Goal: Check status: Check status

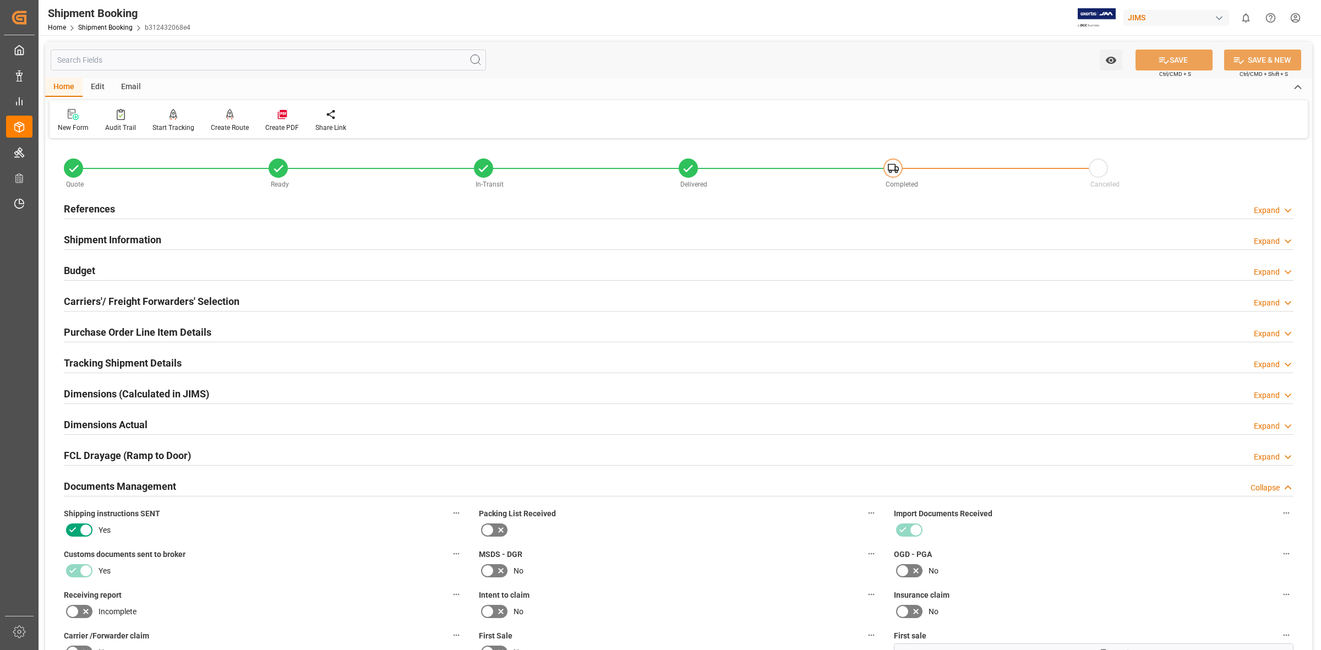
scroll to position [463, 0]
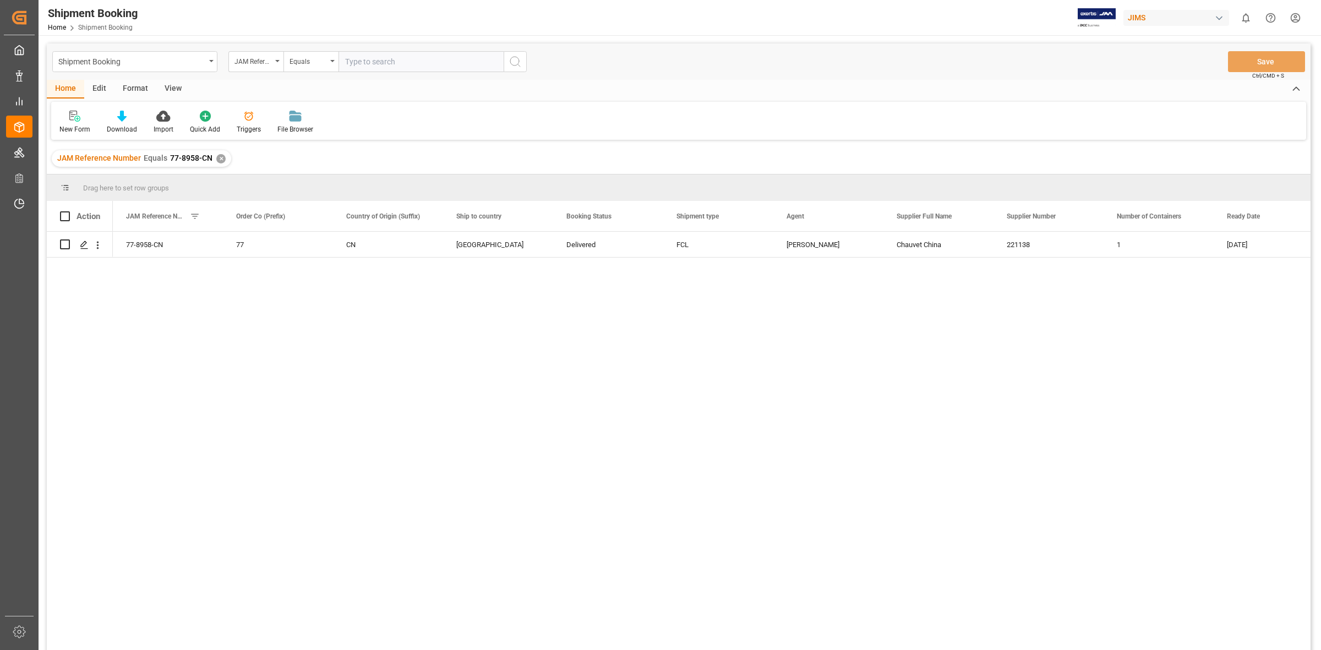
click at [216, 160] on div "✕" at bounding box center [220, 158] width 9 height 9
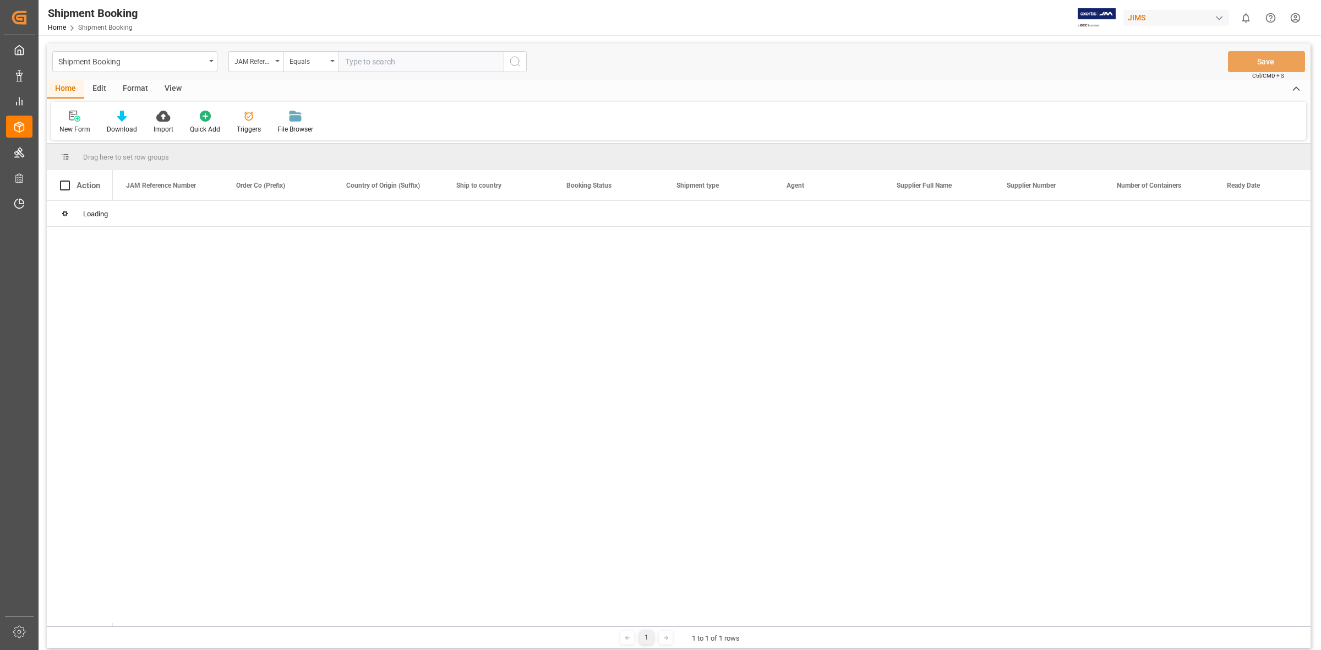
click at [355, 59] on input "text" at bounding box center [421, 61] width 165 height 21
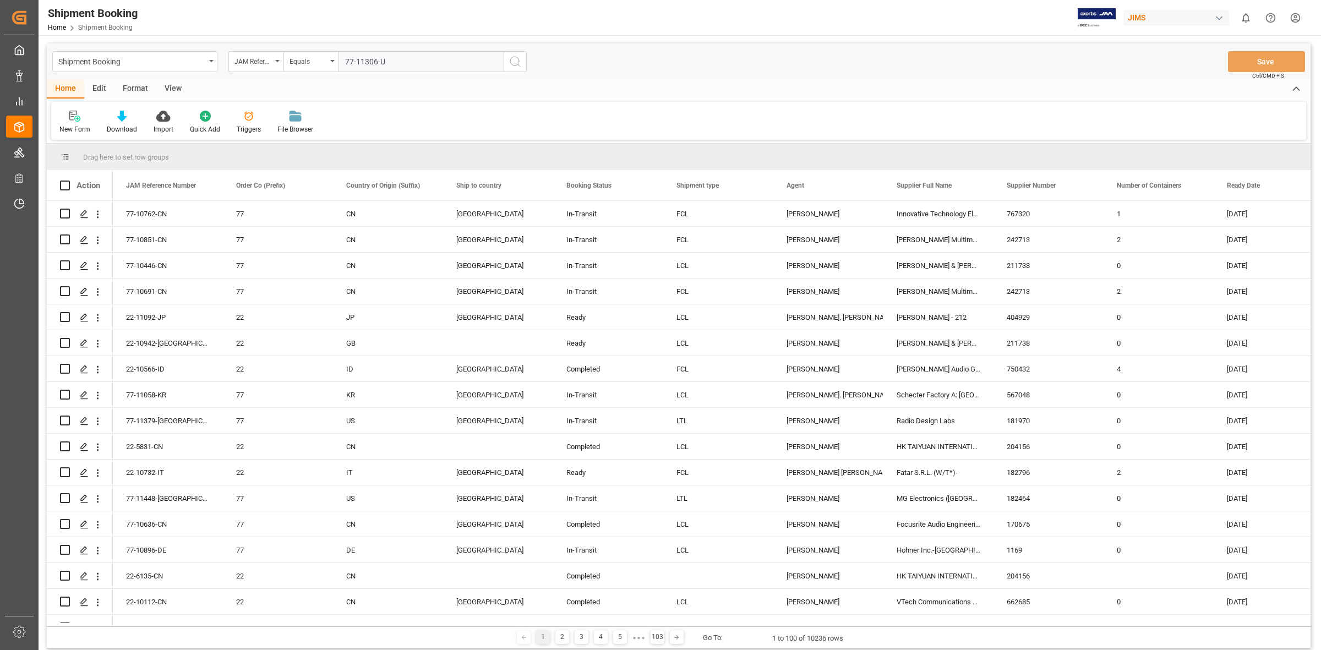
type input "77-11306-[GEOGRAPHIC_DATA]"
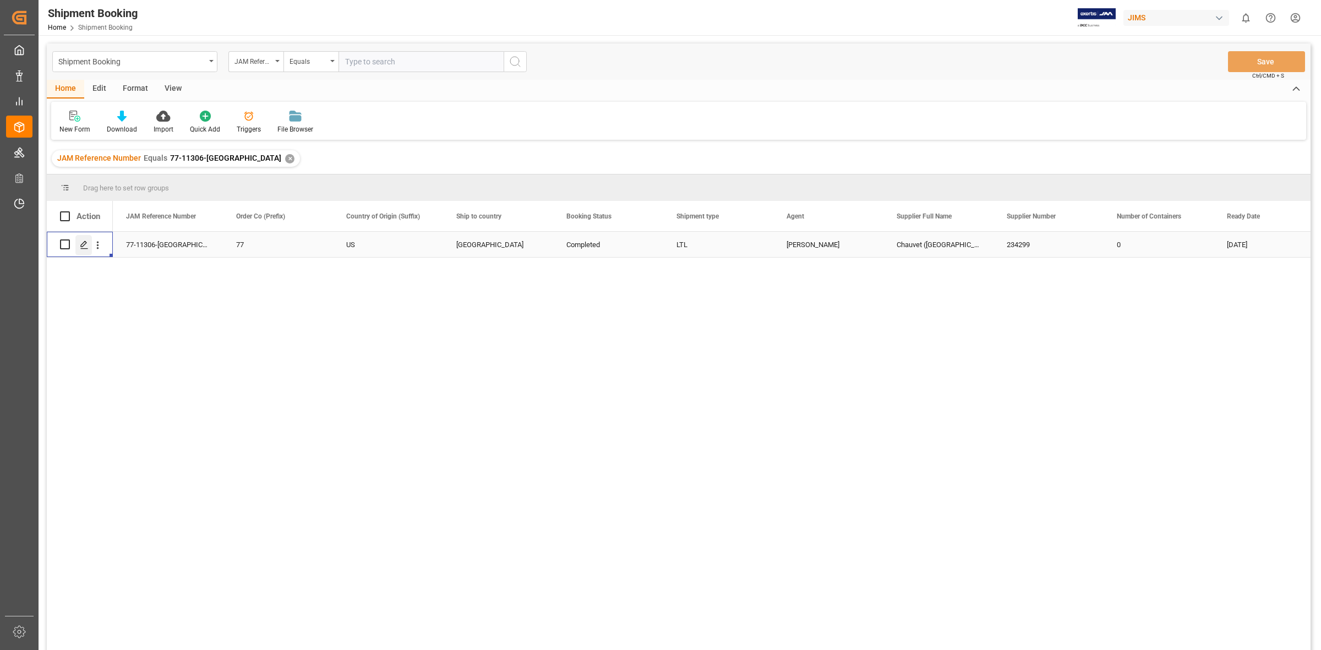
click at [86, 241] on icon "Press SPACE to select this row." at bounding box center [84, 245] width 9 height 9
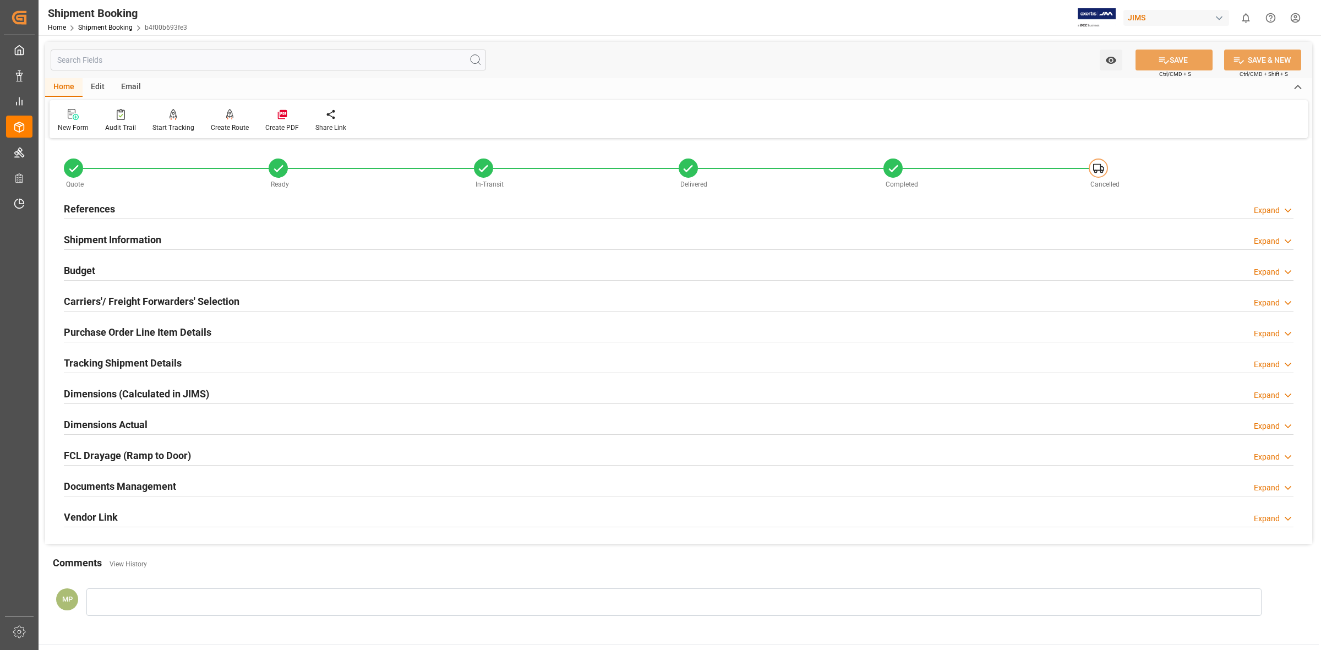
click at [1267, 491] on div "Expand" at bounding box center [1267, 488] width 26 height 12
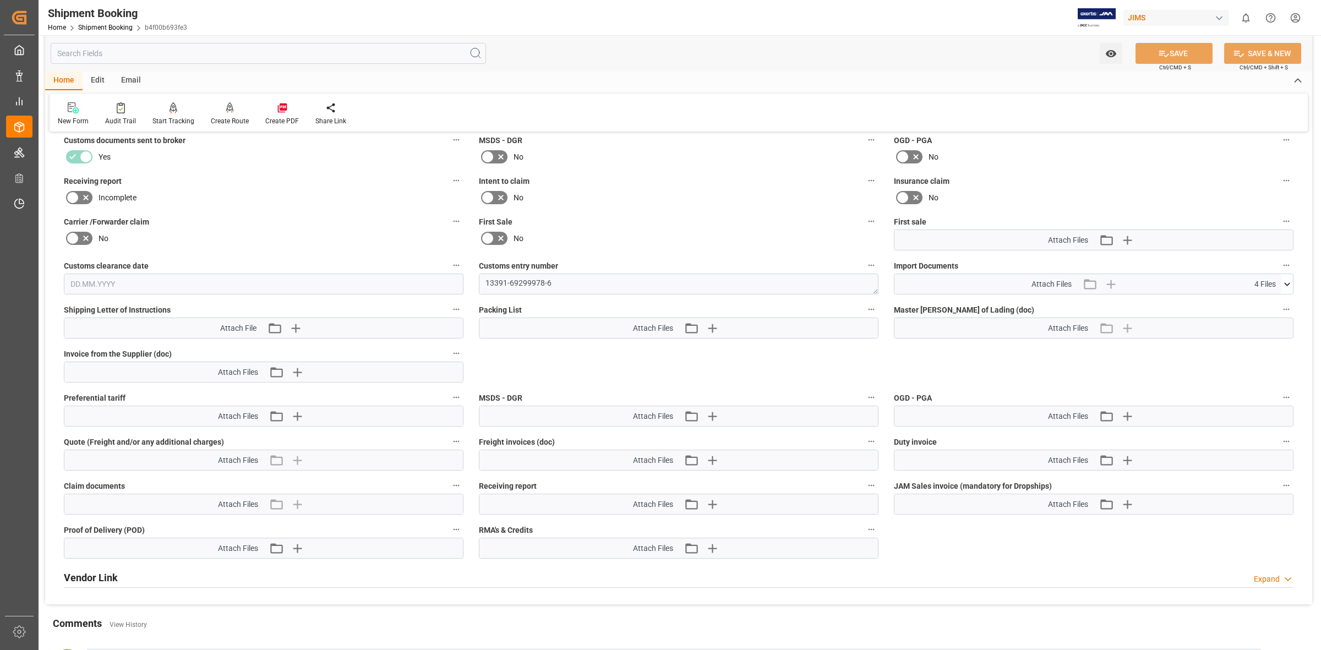
scroll to position [413, 0]
drag, startPoint x: 1292, startPoint y: 284, endPoint x: 1227, endPoint y: 298, distance: 66.7
click at [1290, 284] on icon at bounding box center [1288, 286] width 12 height 12
click at [1260, 328] on icon at bounding box center [1259, 329] width 12 height 12
drag, startPoint x: 1257, startPoint y: 340, endPoint x: 1240, endPoint y: 340, distance: 16.5
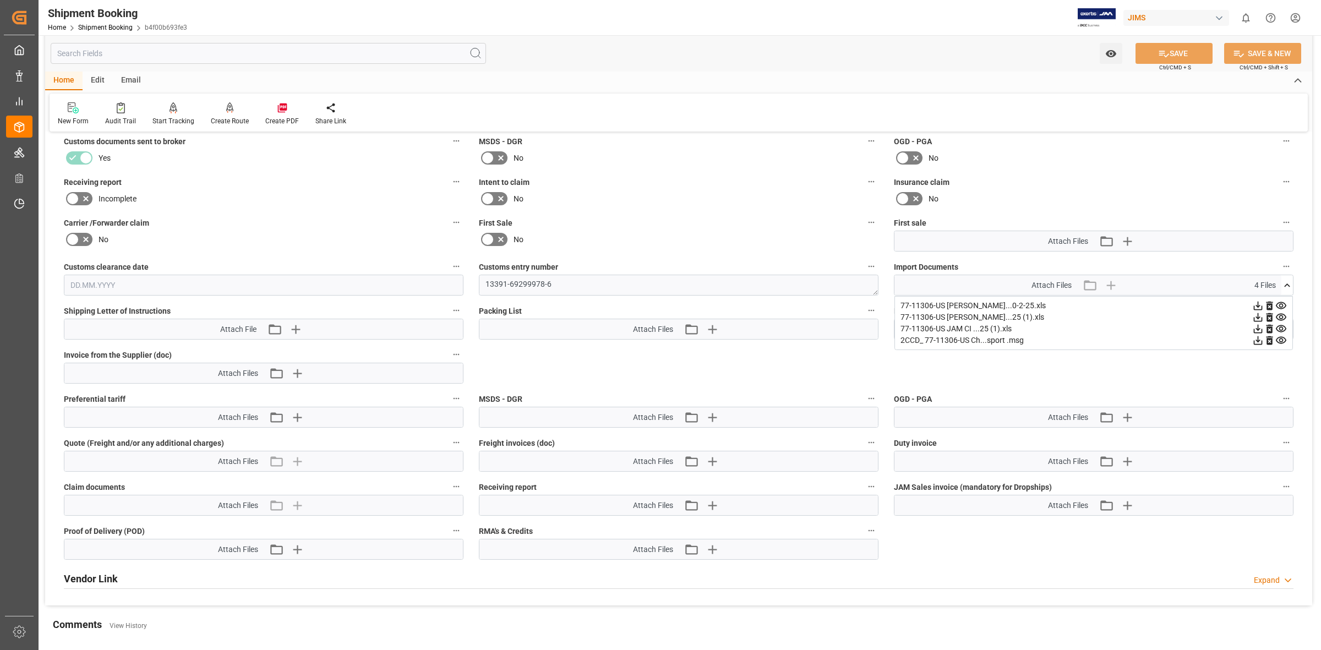
click at [1257, 340] on icon at bounding box center [1258, 340] width 9 height 9
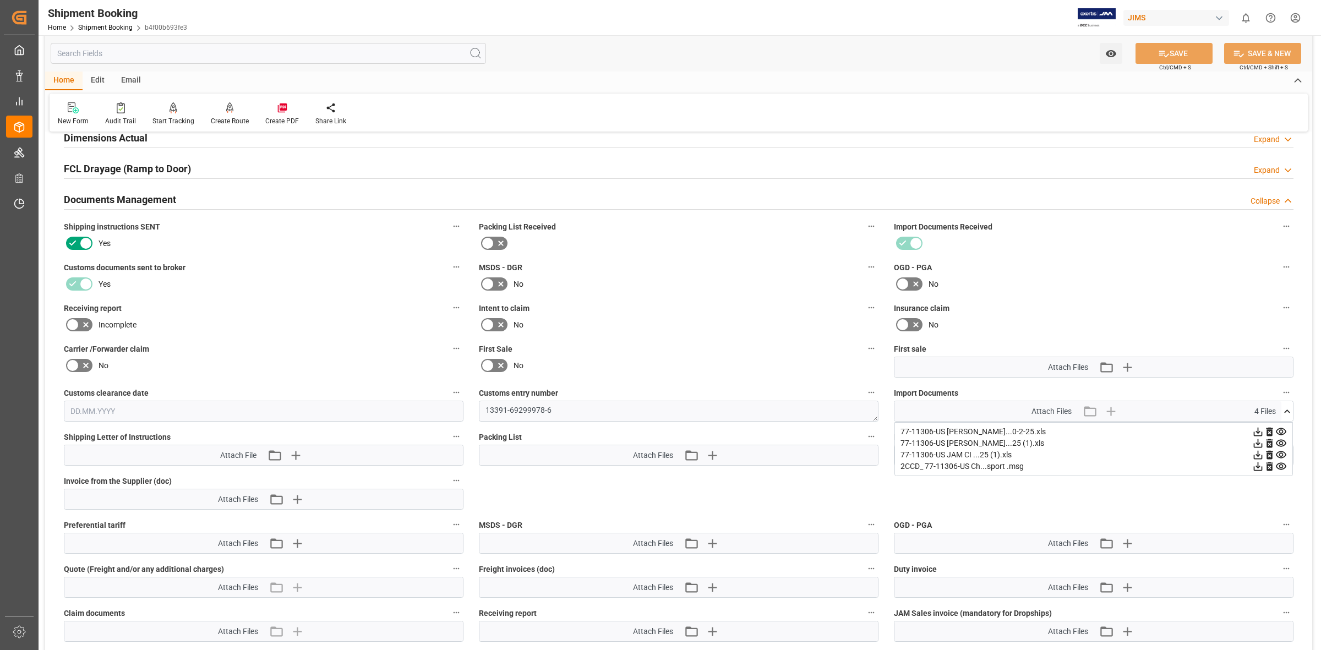
scroll to position [275, 0]
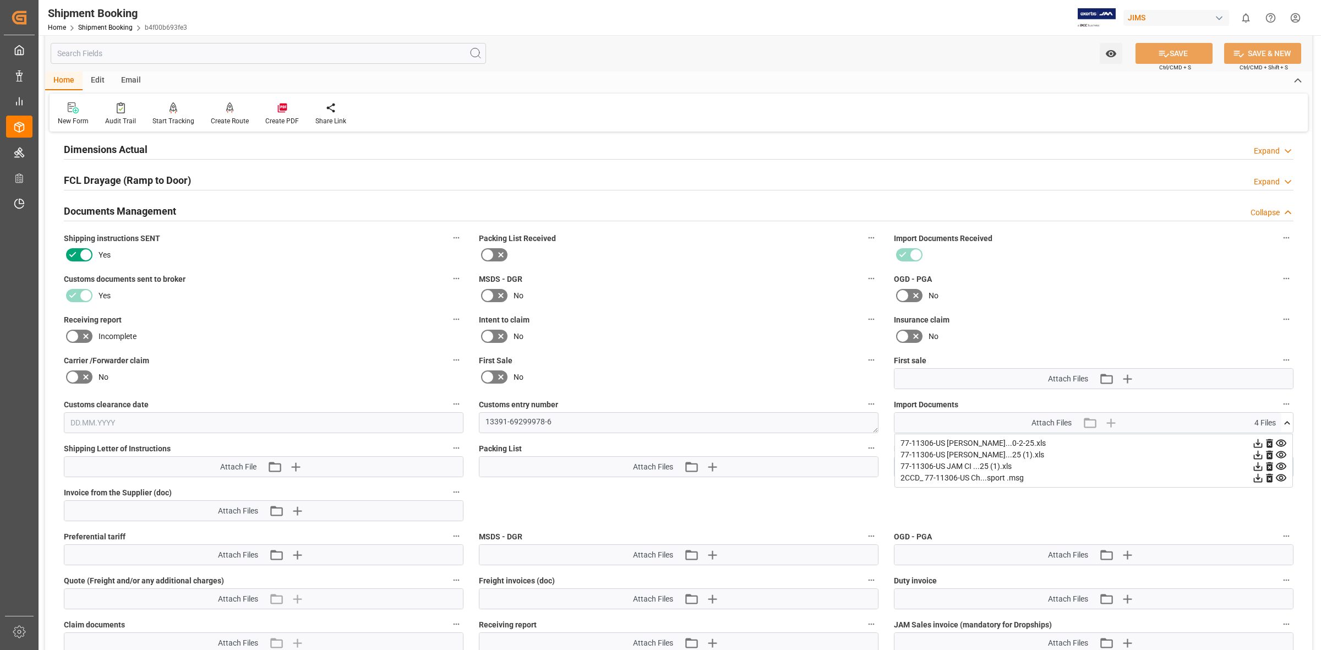
click at [1260, 442] on icon at bounding box center [1258, 443] width 9 height 9
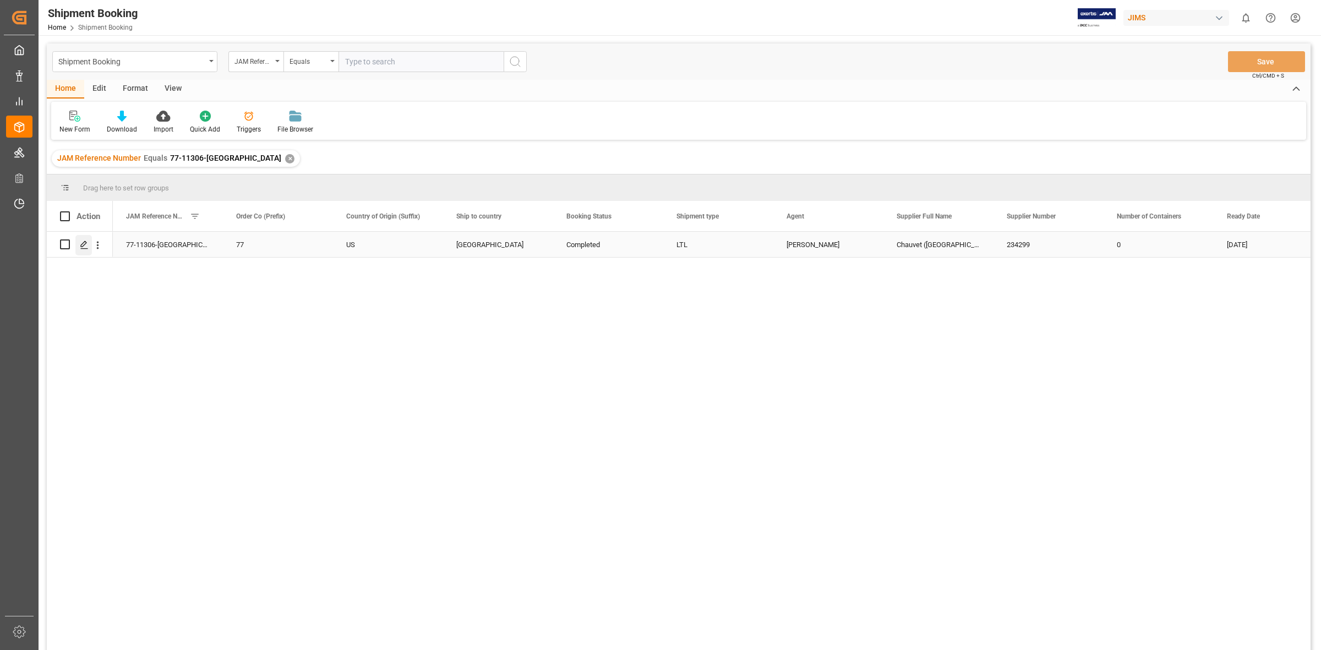
click at [78, 247] on div "Press SPACE to select this row." at bounding box center [83, 245] width 17 height 20
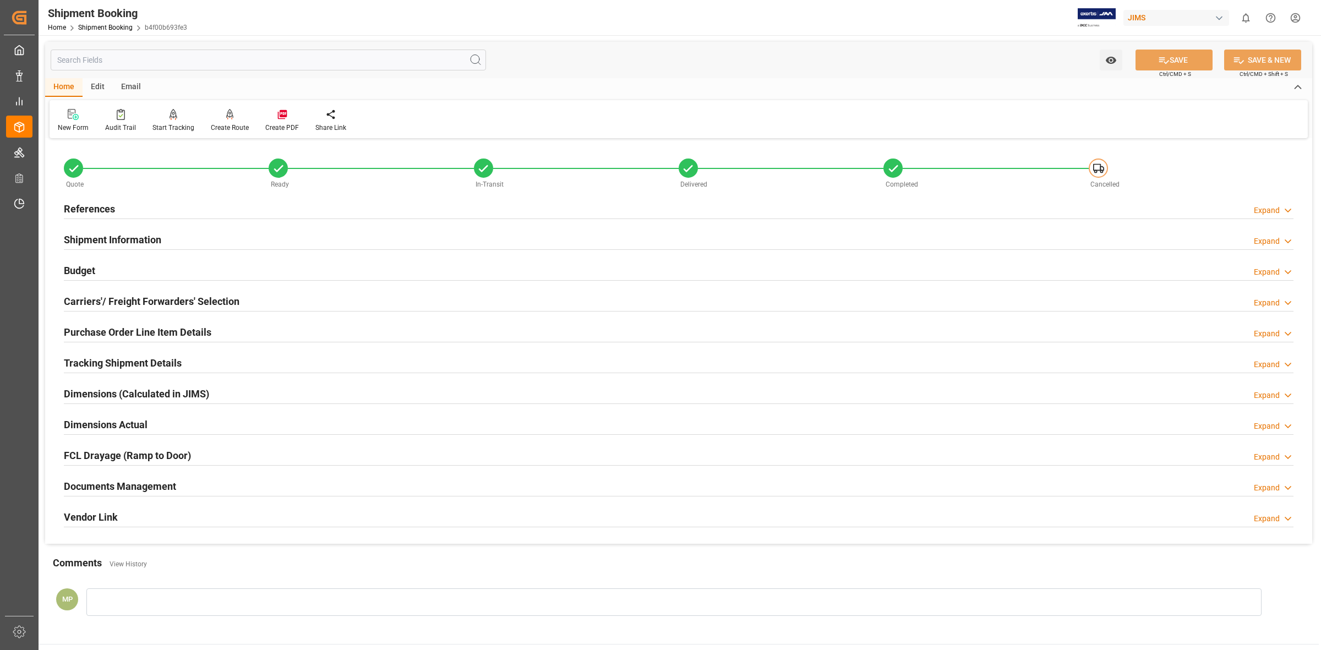
drag, startPoint x: 980, startPoint y: 314, endPoint x: 530, endPoint y: 209, distance: 462.5
click at [980, 314] on div "Carriers'/ Freight Forwarders' Selection Expand" at bounding box center [679, 301] width 1246 height 31
drag, startPoint x: 176, startPoint y: 477, endPoint x: 275, endPoint y: 475, distance: 99.1
click at [182, 477] on div "Documents Management Expand" at bounding box center [679, 485] width 1230 height 21
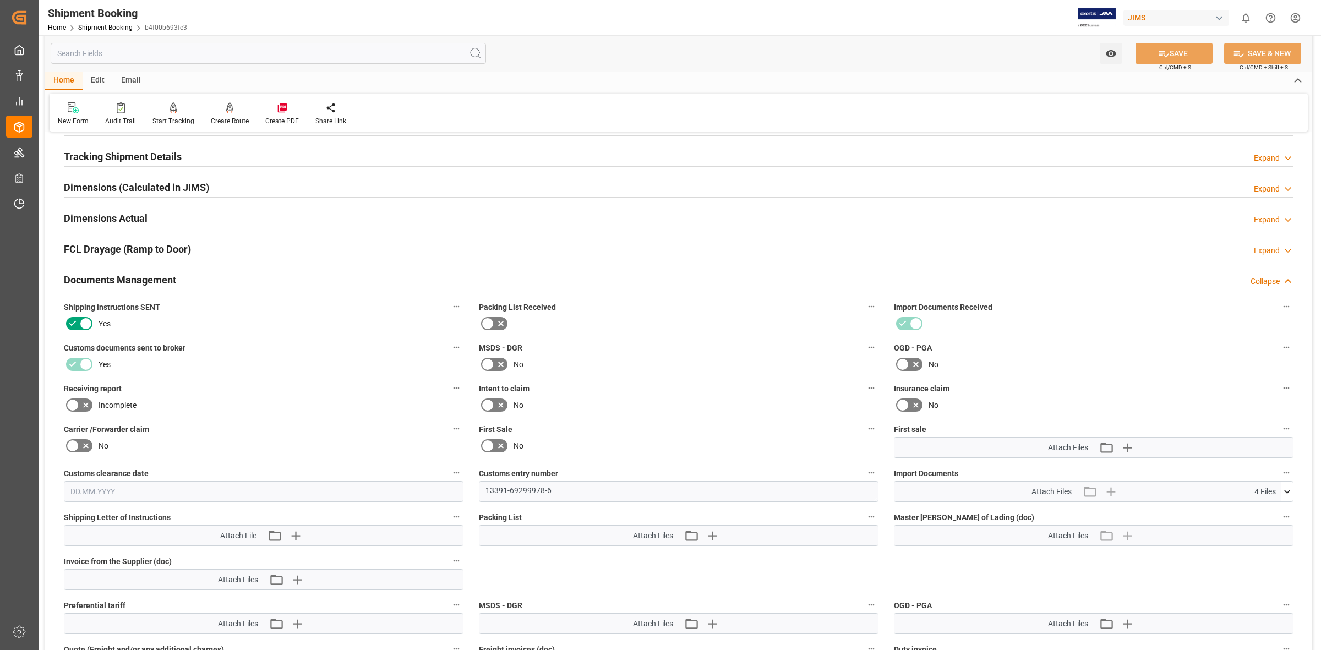
scroll to position [69, 0]
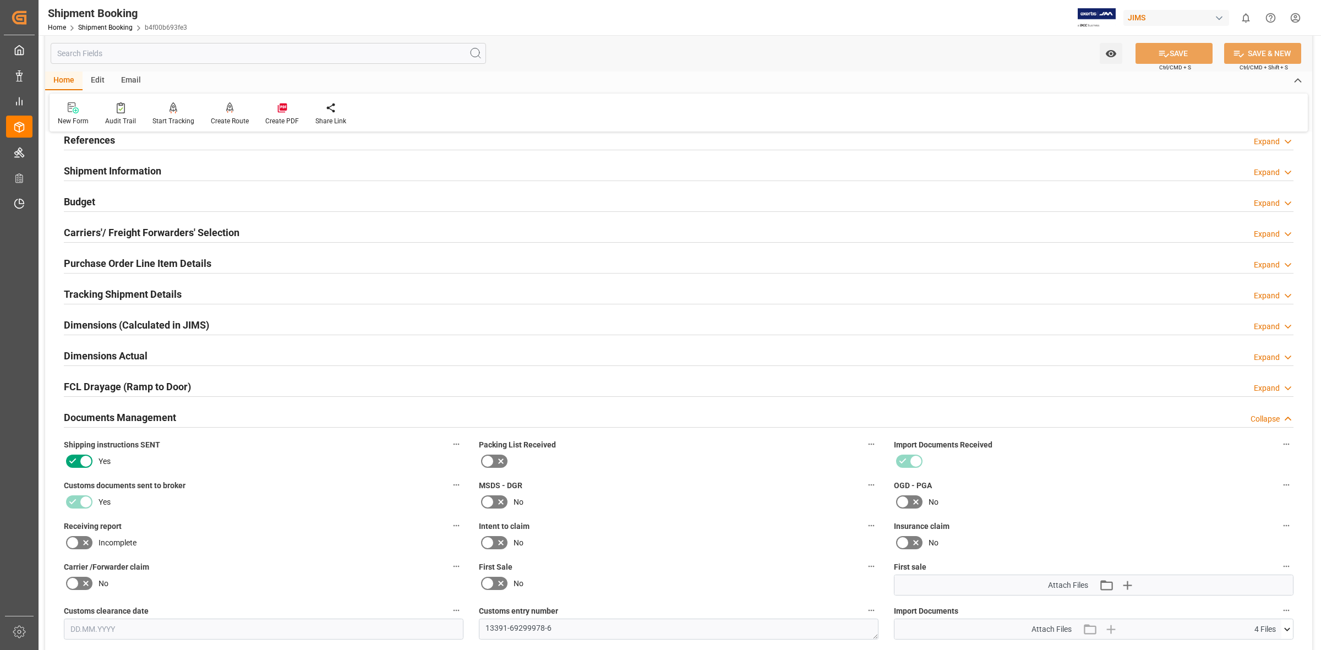
click at [111, 165] on h2 "Shipment Information" at bounding box center [112, 171] width 97 height 15
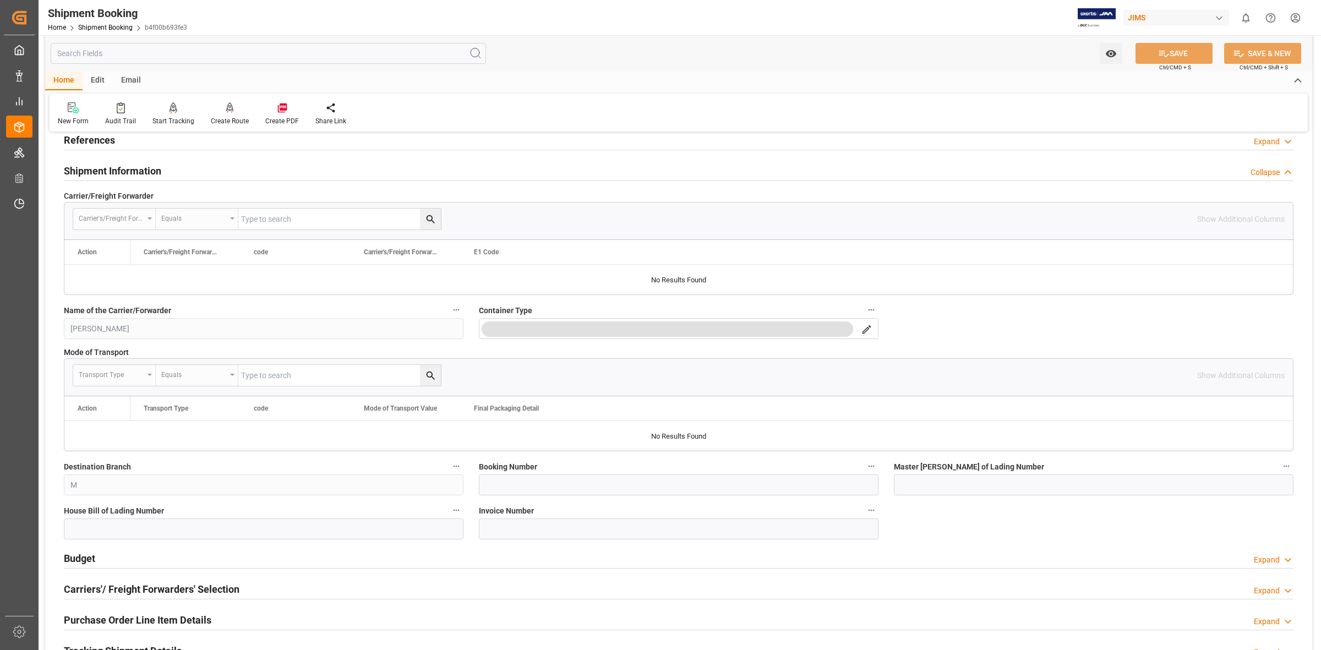
scroll to position [0, 0]
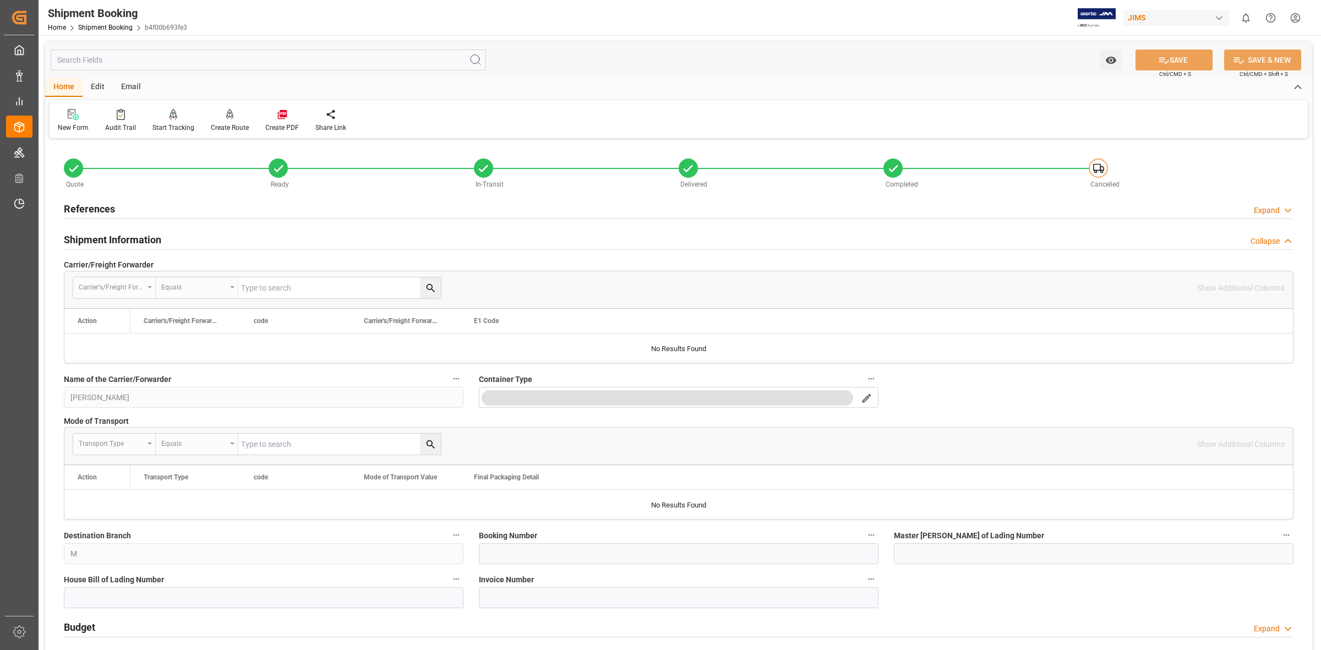
click at [1276, 210] on div "Expand" at bounding box center [1267, 211] width 26 height 12
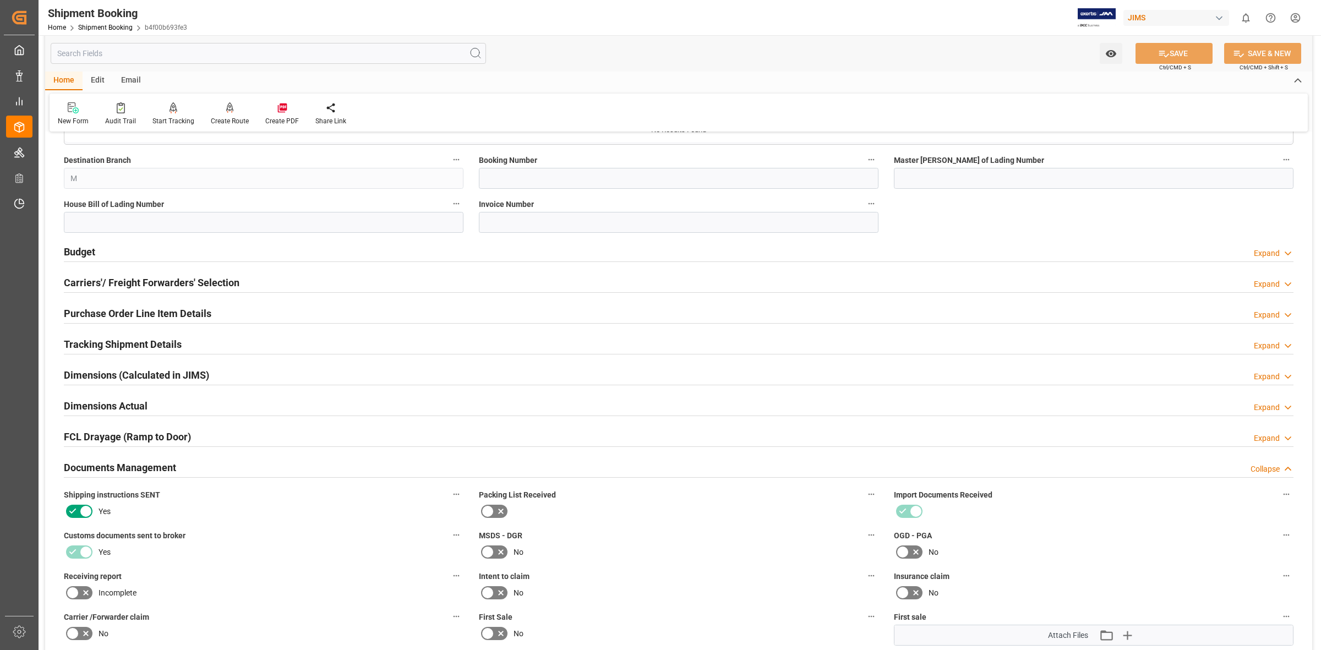
scroll to position [619, 0]
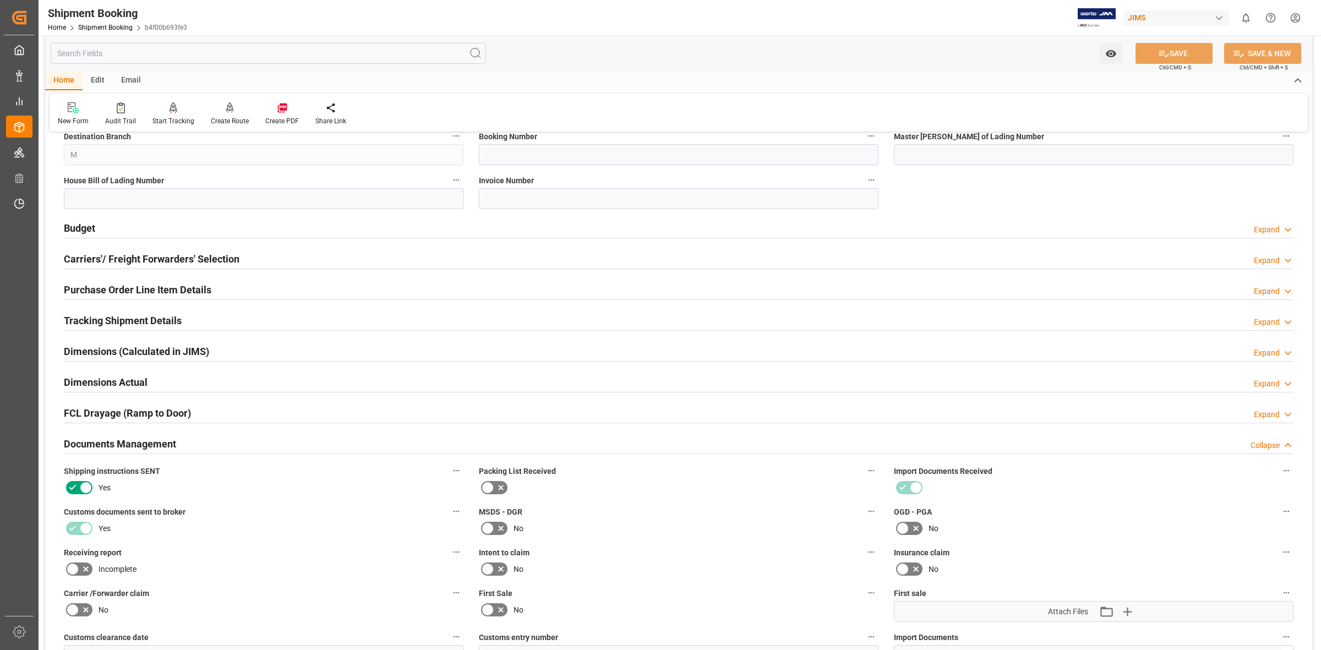
click at [1270, 323] on div "Expand" at bounding box center [1267, 323] width 26 height 12
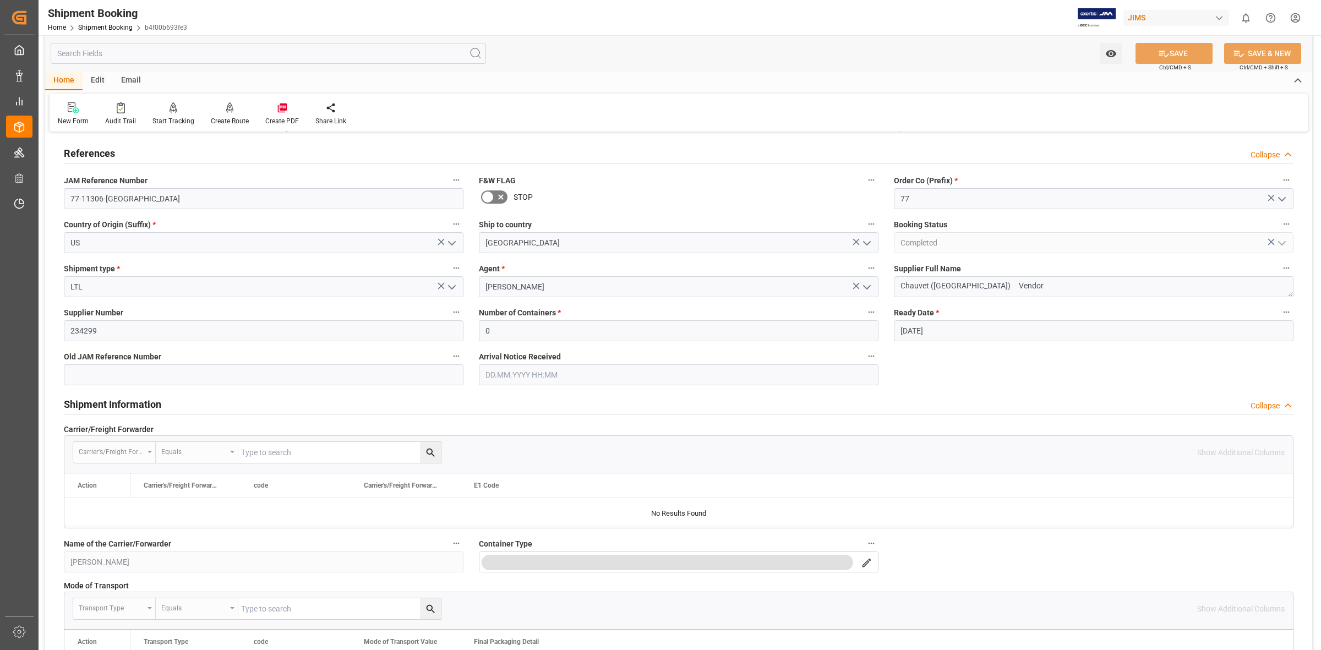
scroll to position [0, 0]
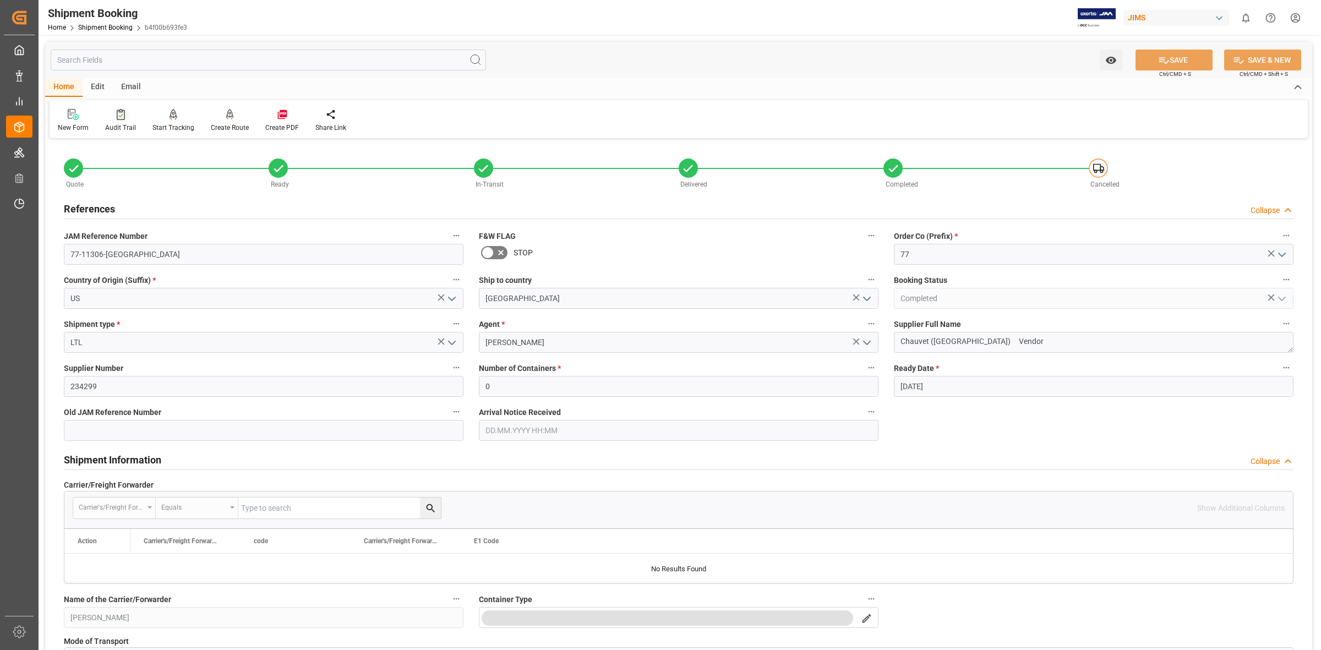
click at [124, 118] on div at bounding box center [120, 114] width 31 height 12
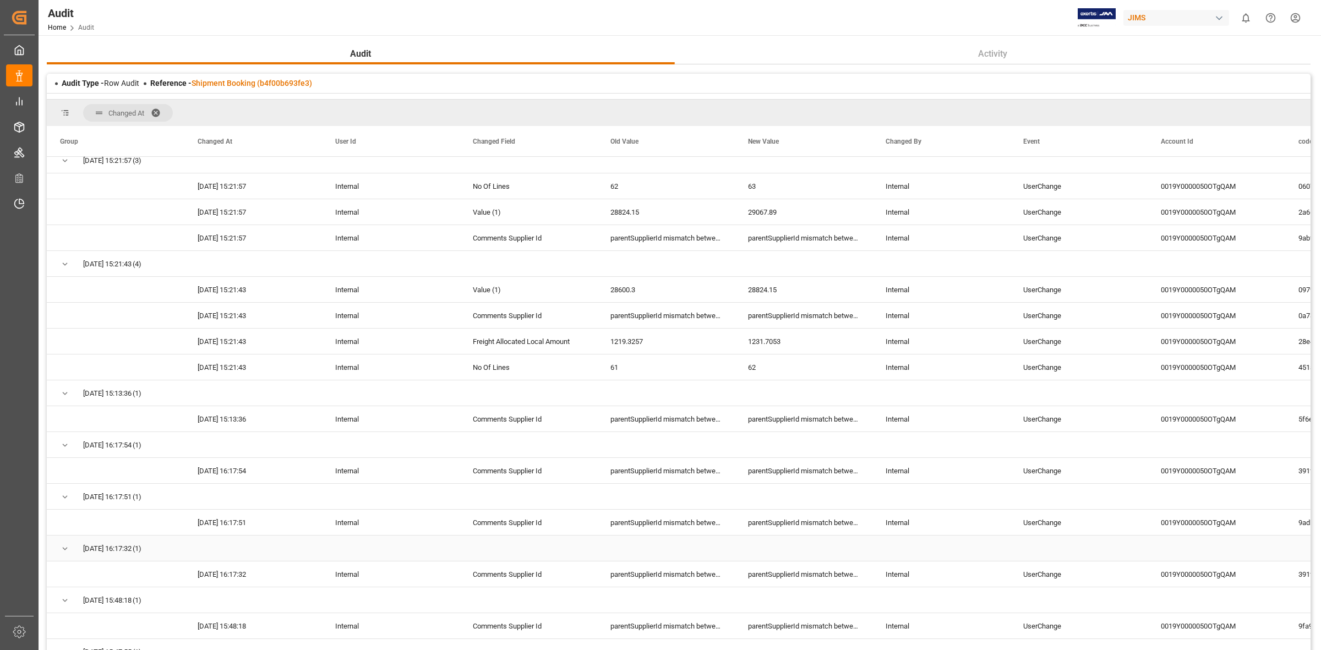
scroll to position [275, 0]
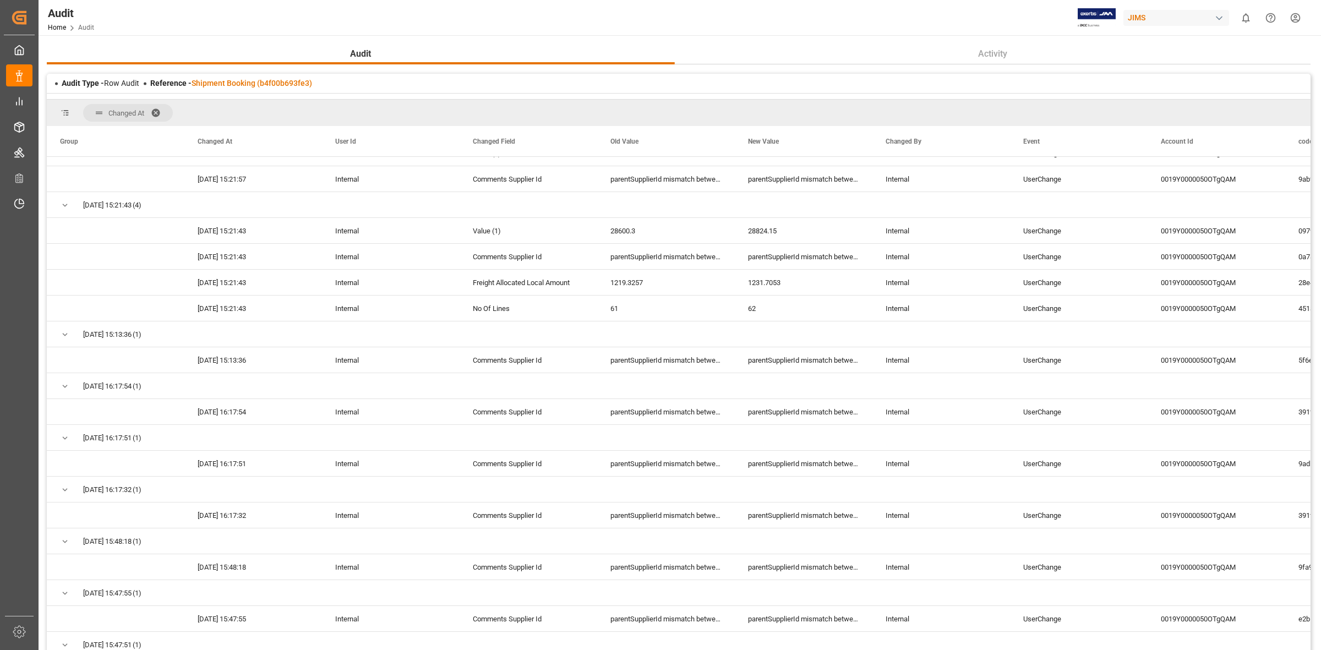
drag, startPoint x: 1311, startPoint y: 210, endPoint x: 1305, endPoint y: 137, distance: 74.0
click at [1305, 137] on main "Audit Activity Audit Type - Row Audit Reference - Shipment Booking (b4f00b693fe…" at bounding box center [679, 371] width 1281 height 656
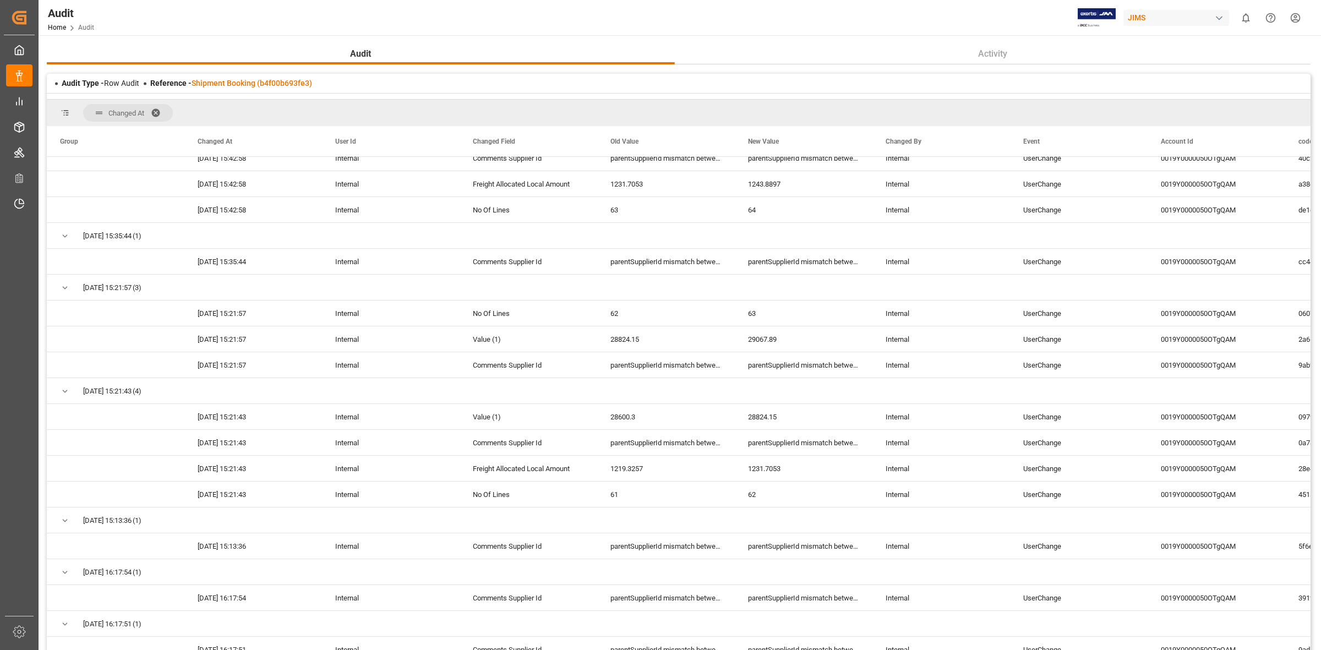
scroll to position [56, 0]
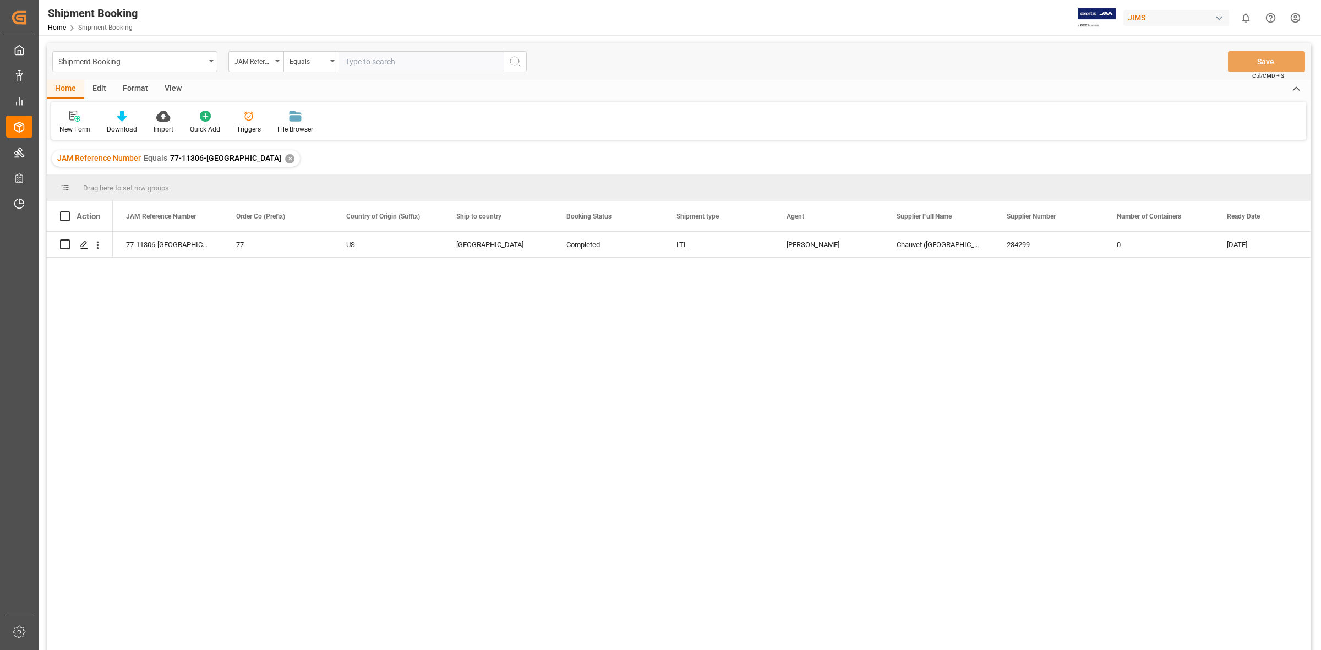
click at [285, 157] on div "✕" at bounding box center [289, 158] width 9 height 9
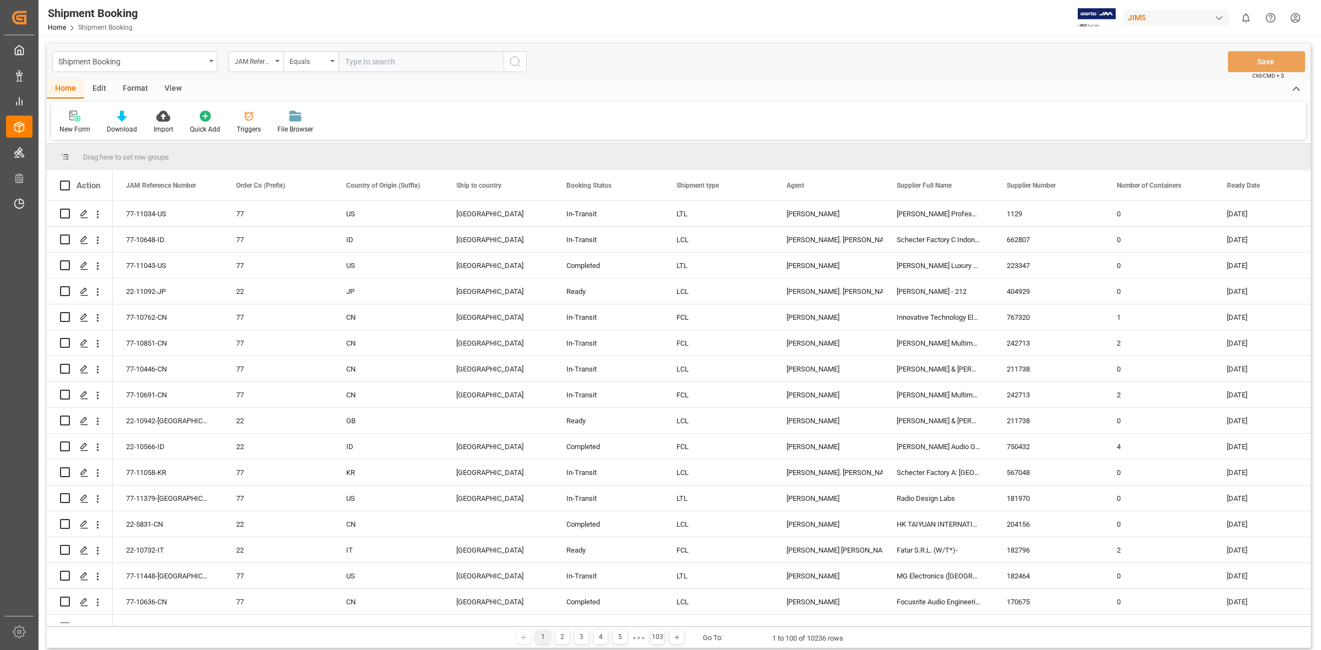
click at [355, 62] on input "text" at bounding box center [421, 61] width 165 height 21
type input "77-10146-CN"
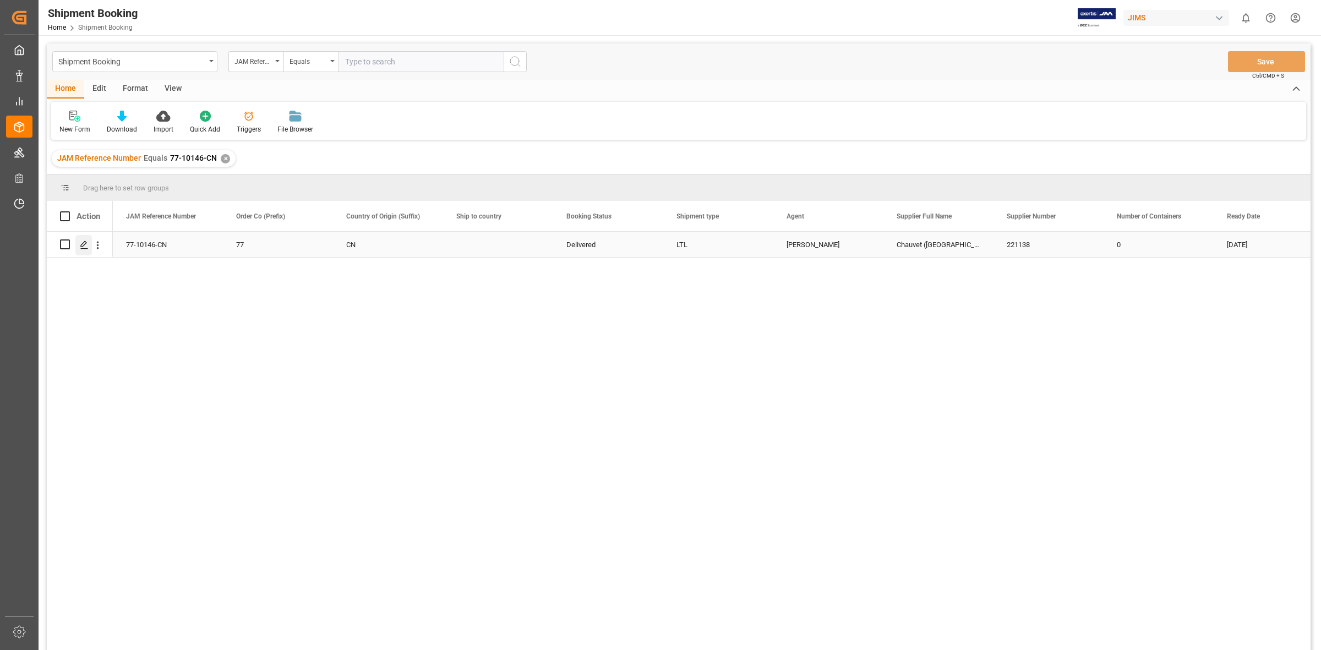
click at [81, 248] on icon "Press SPACE to select this row." at bounding box center [84, 245] width 9 height 9
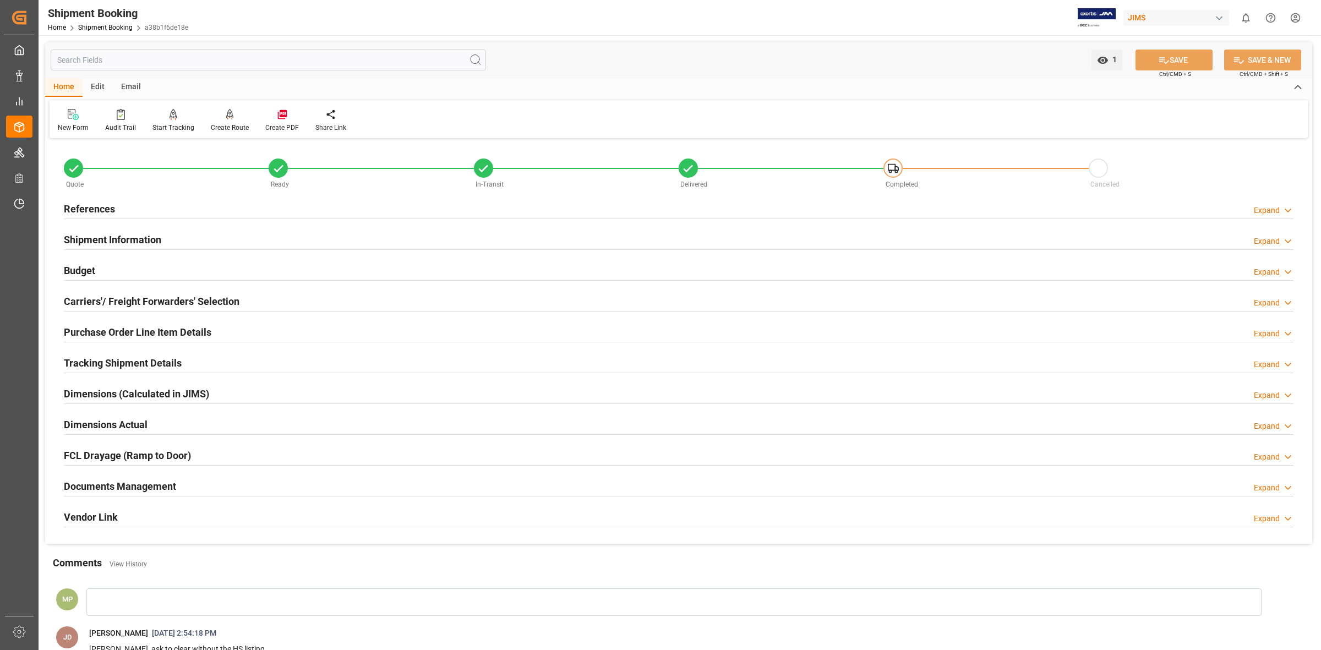
click at [1267, 485] on div "Expand" at bounding box center [1267, 488] width 26 height 12
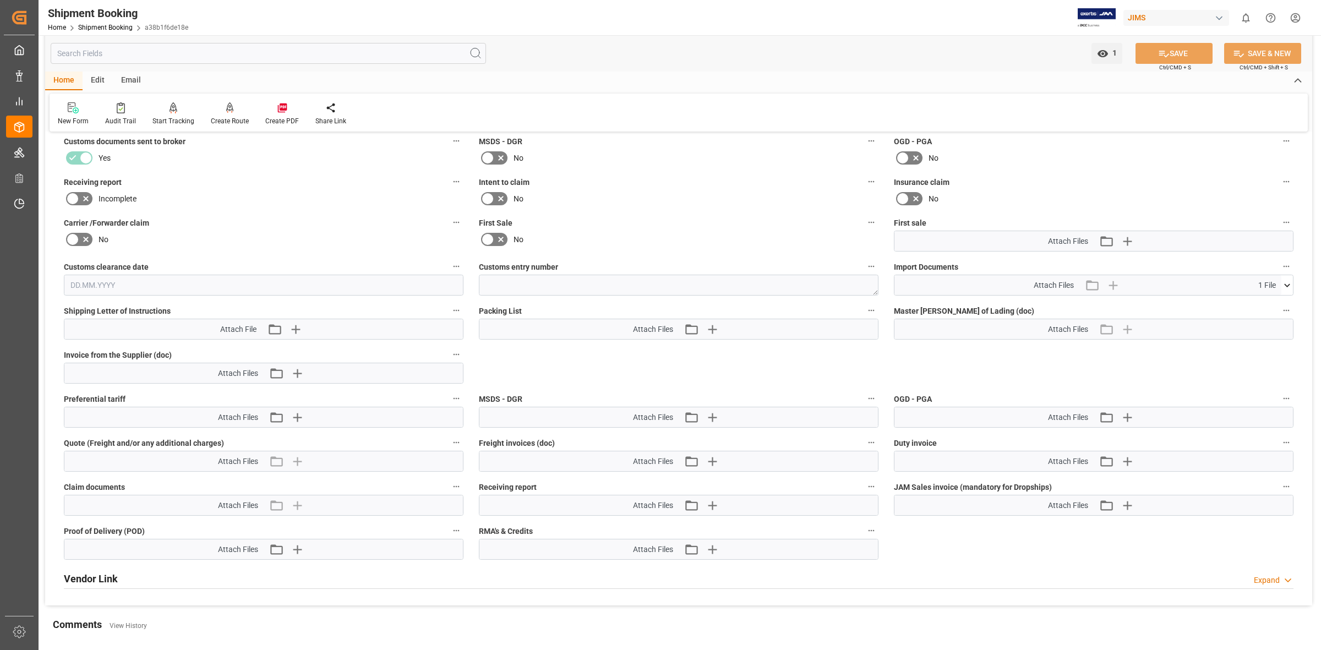
scroll to position [482, 0]
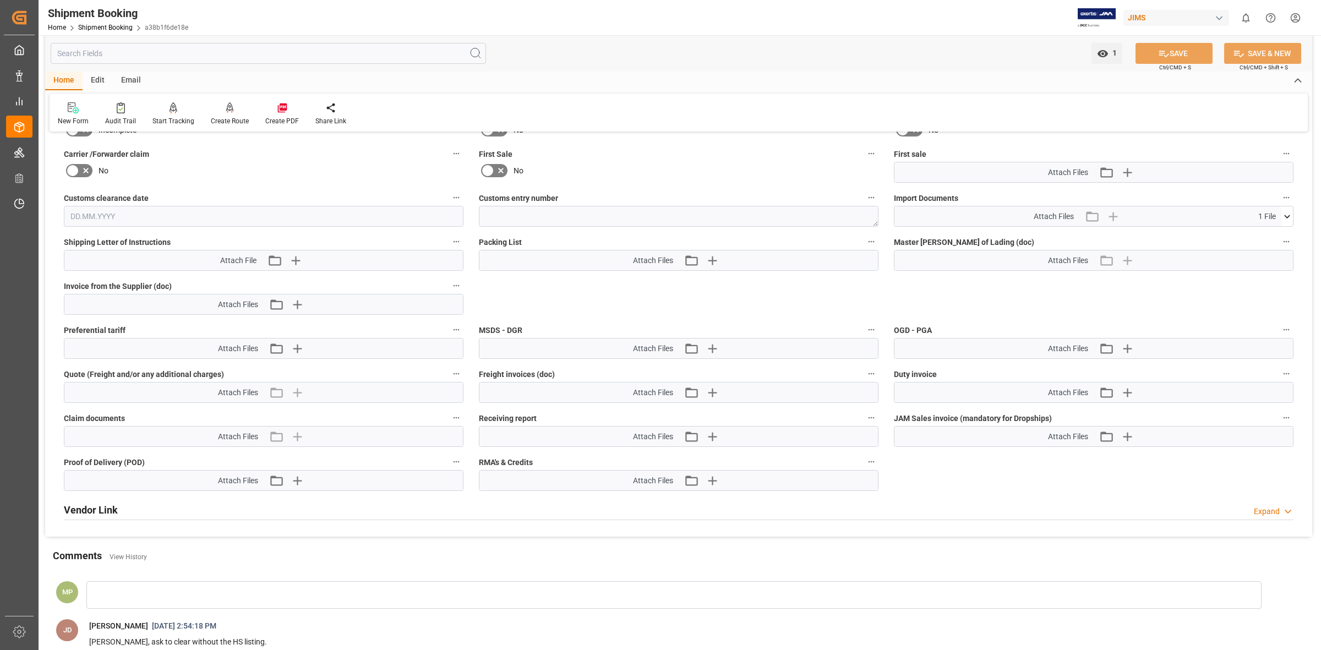
click at [1285, 215] on icon at bounding box center [1288, 217] width 12 height 12
click at [1262, 236] on icon at bounding box center [1258, 237] width 9 height 9
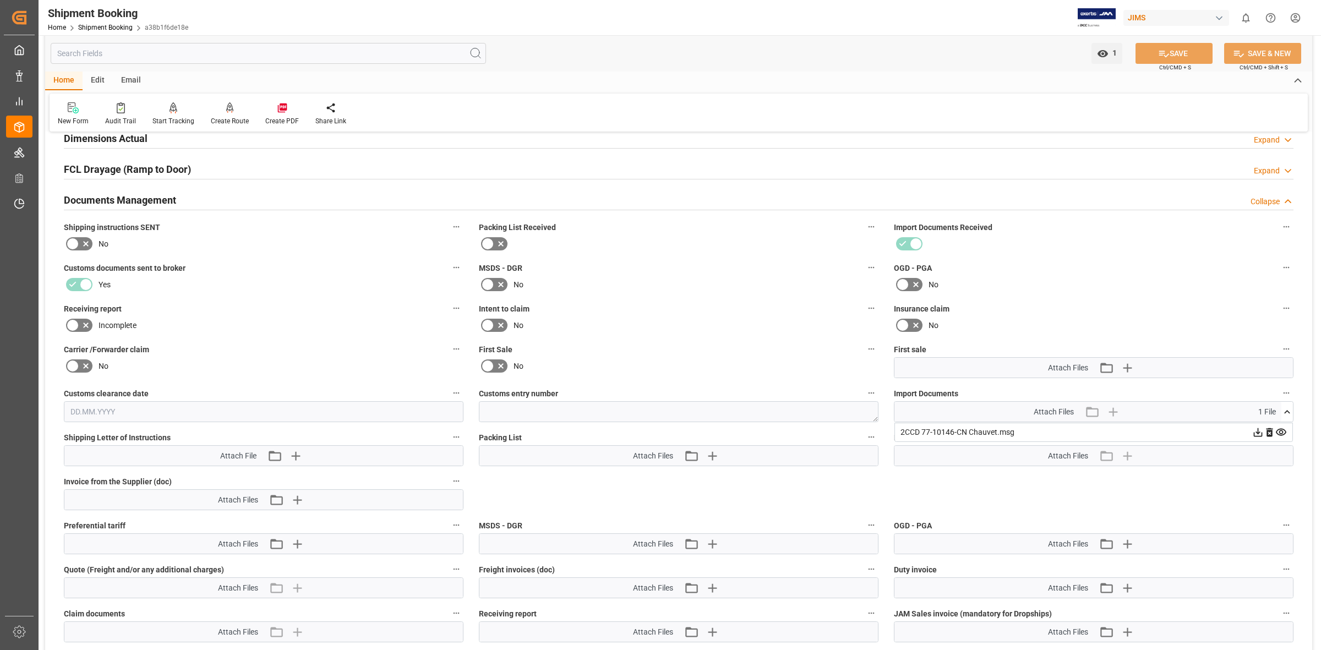
scroll to position [275, 0]
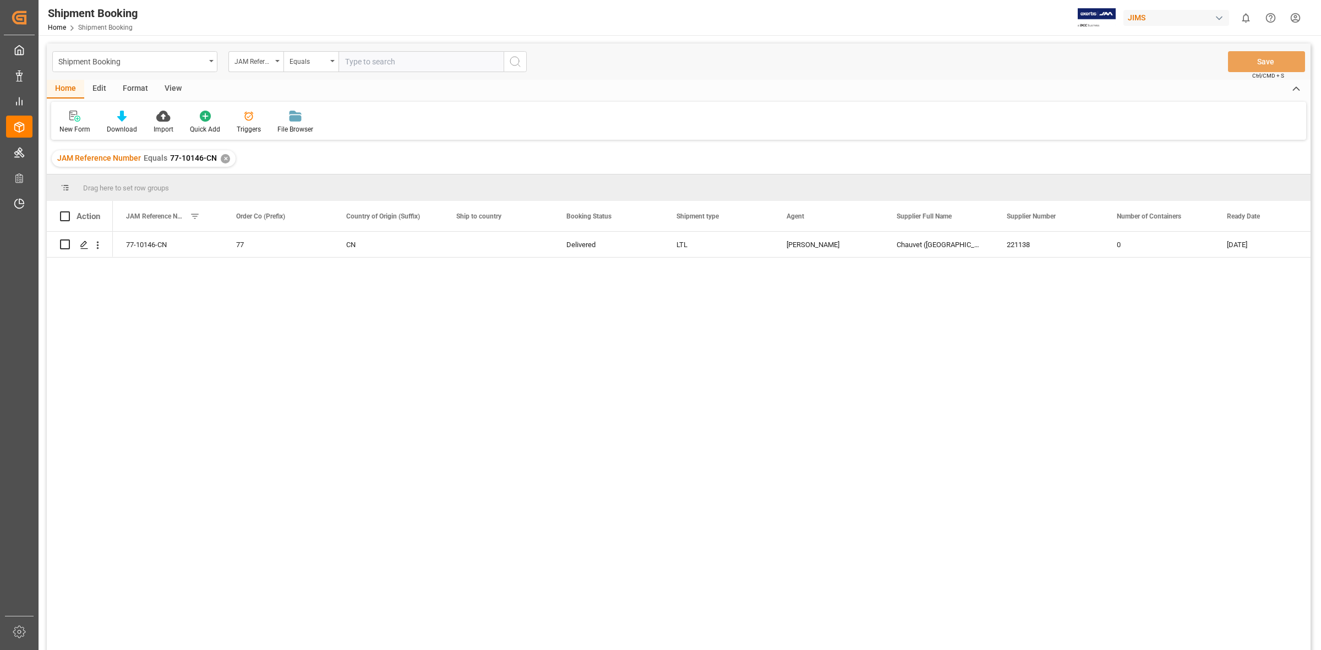
click at [221, 160] on div "✕" at bounding box center [225, 158] width 9 height 9
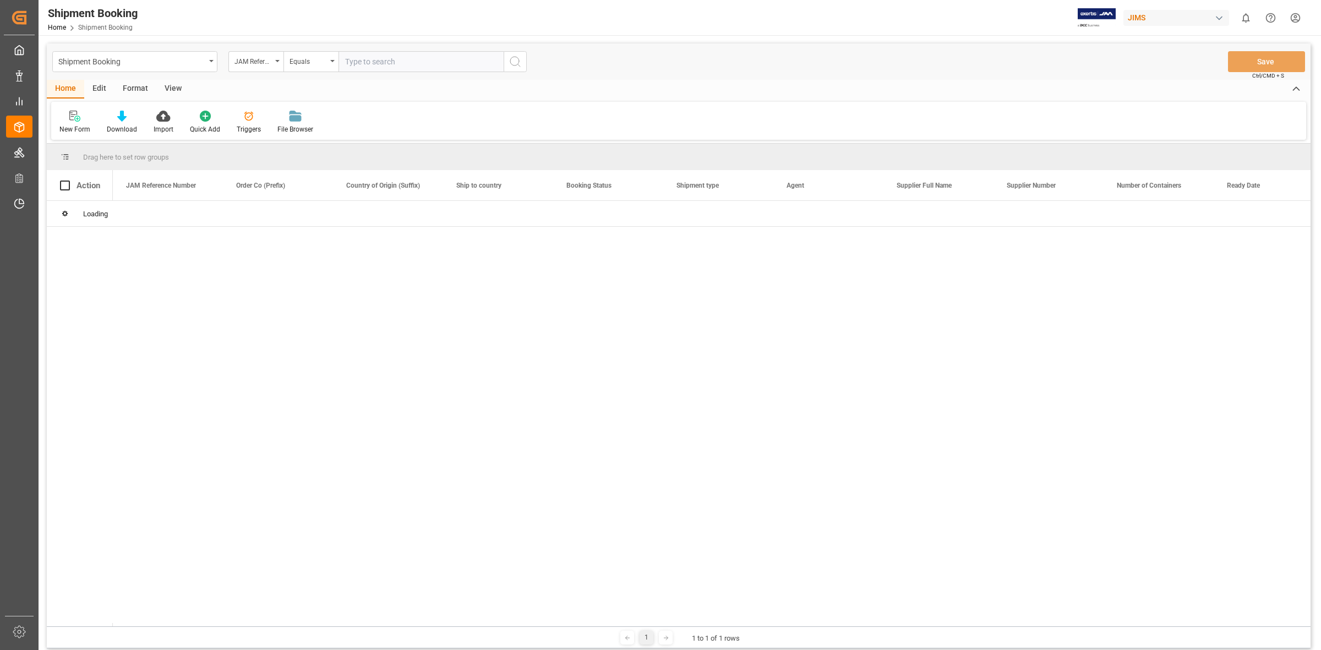
click at [357, 59] on input "text" at bounding box center [421, 61] width 165 height 21
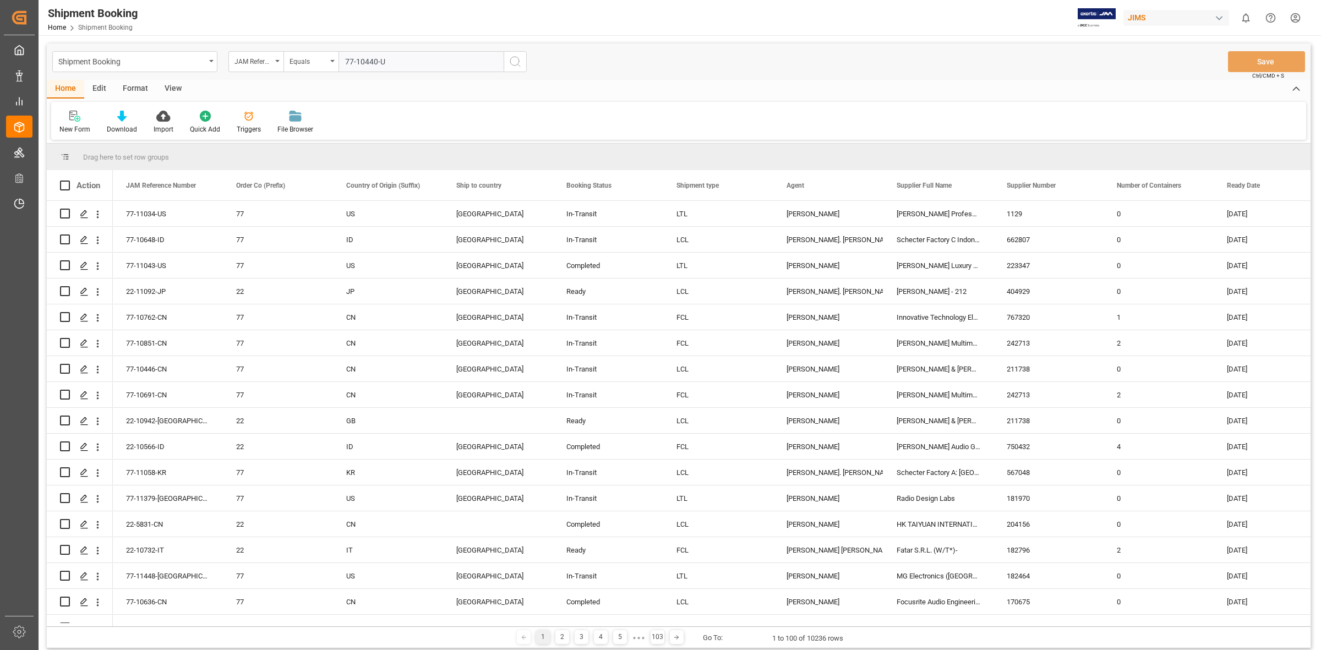
type input "77-10440-US"
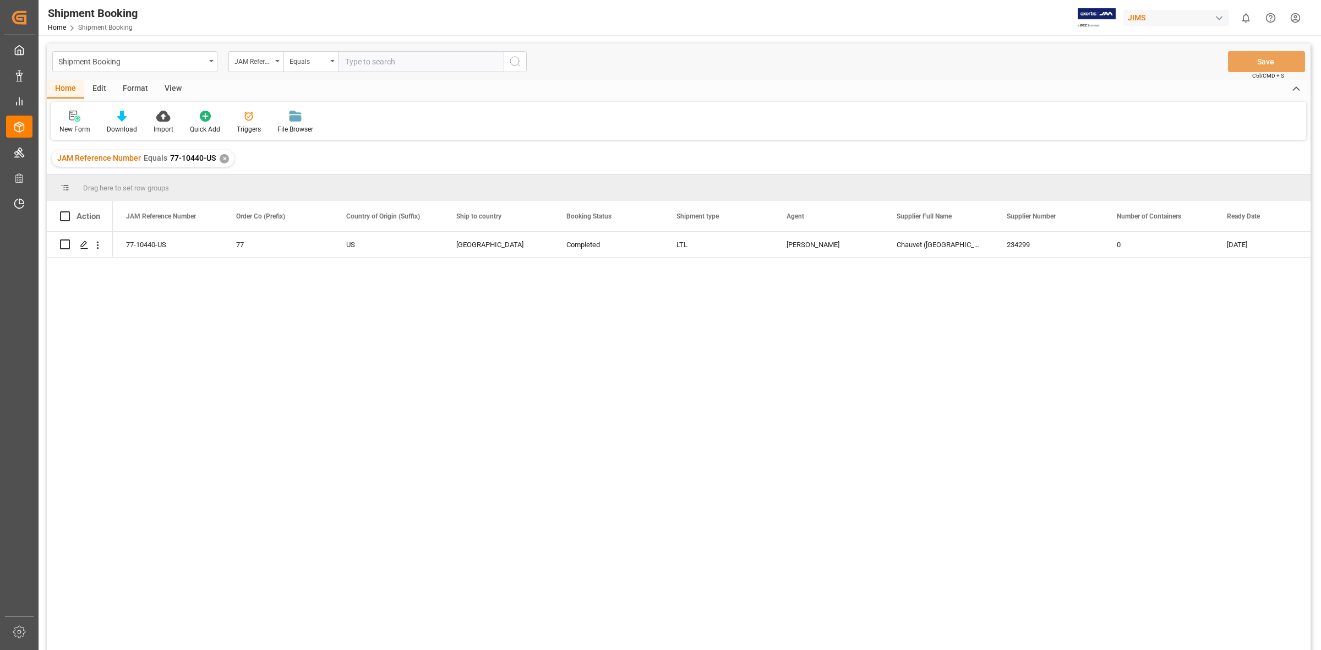
click at [241, 365] on div "77-10440-US 77 US [GEOGRAPHIC_DATA] Completed LTL [PERSON_NAME] ([GEOGRAPHIC_DA…" at bounding box center [712, 445] width 1198 height 426
click at [80, 243] on icon "Press SPACE to select this row." at bounding box center [84, 245] width 9 height 9
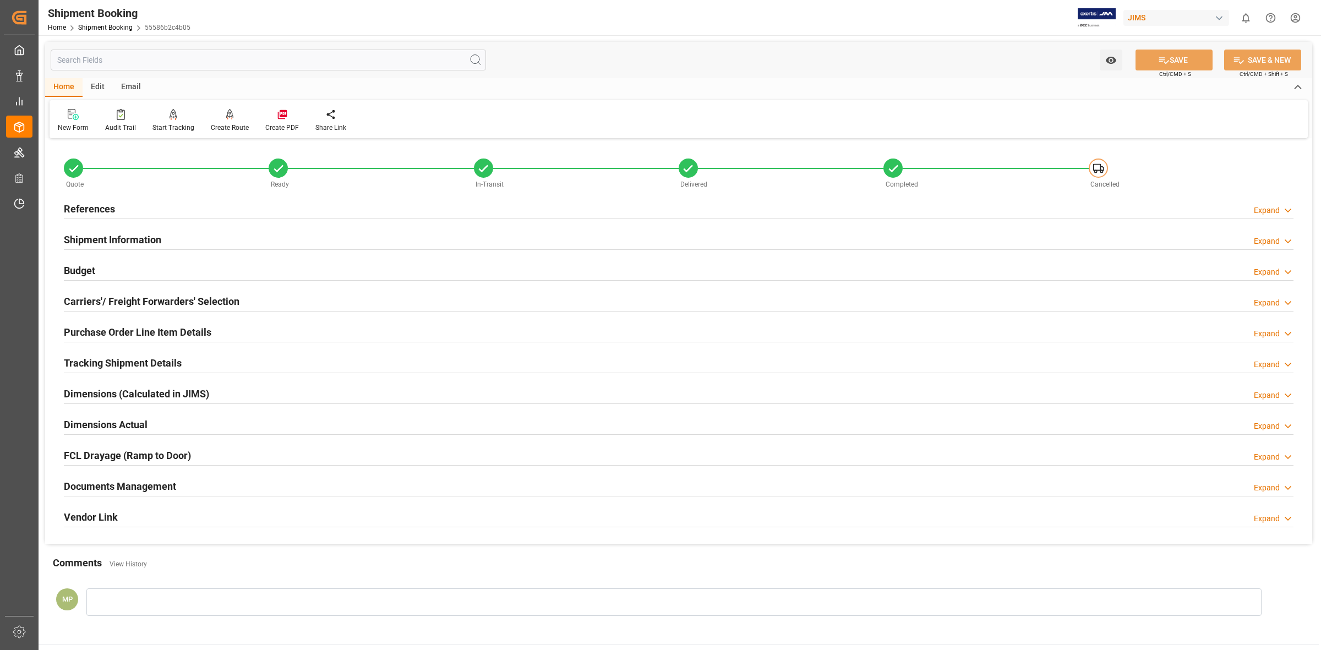
drag, startPoint x: 1242, startPoint y: 494, endPoint x: 1162, endPoint y: 494, distance: 80.4
click at [1240, 494] on div "Documents Management Expand" at bounding box center [679, 485] width 1230 height 21
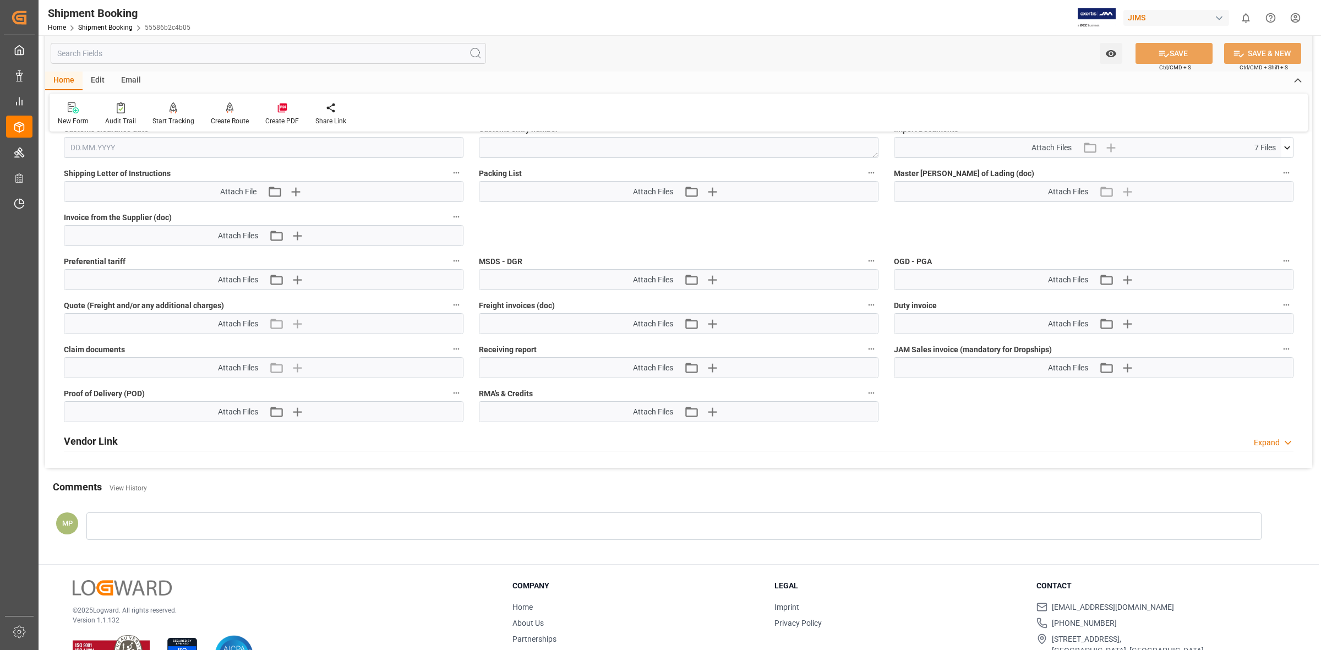
scroll to position [344, 0]
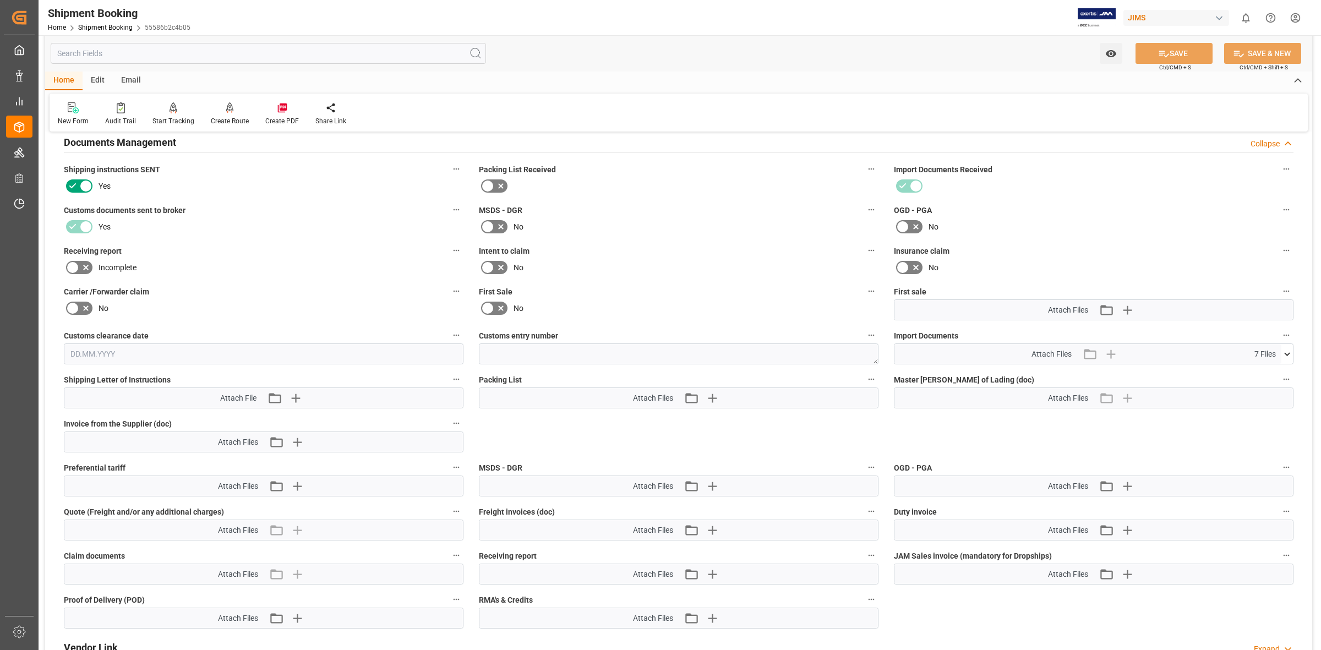
click at [1282, 349] on icon at bounding box center [1288, 355] width 12 height 12
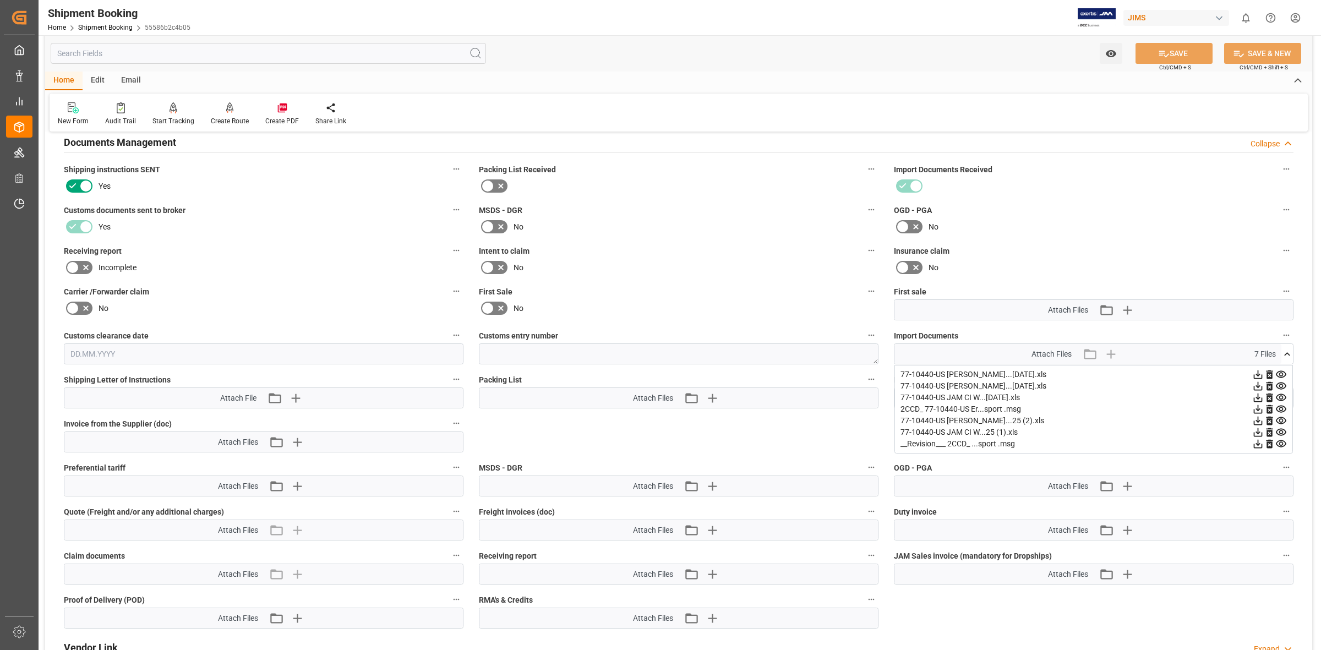
click at [1259, 398] on icon at bounding box center [1258, 398] width 9 height 9
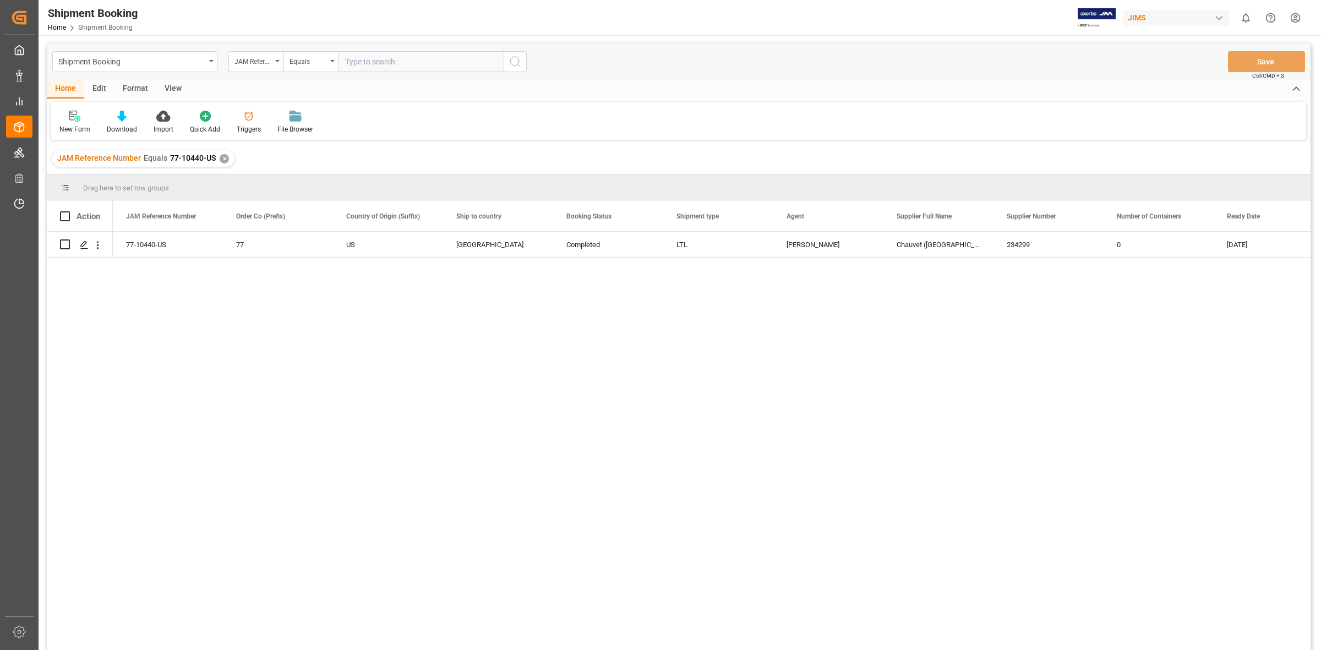
click at [220, 160] on div "✕" at bounding box center [224, 158] width 9 height 9
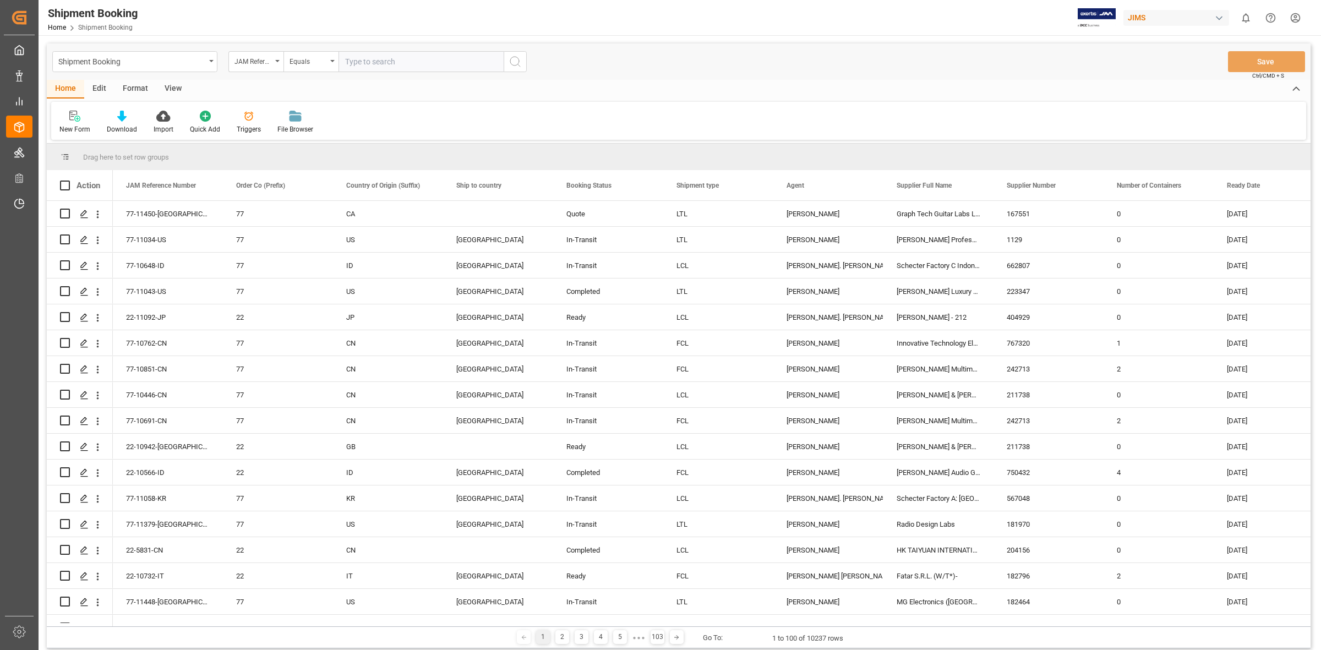
click at [355, 64] on input "text" at bounding box center [421, 61] width 165 height 21
type input "77-8425-[GEOGRAPHIC_DATA]"
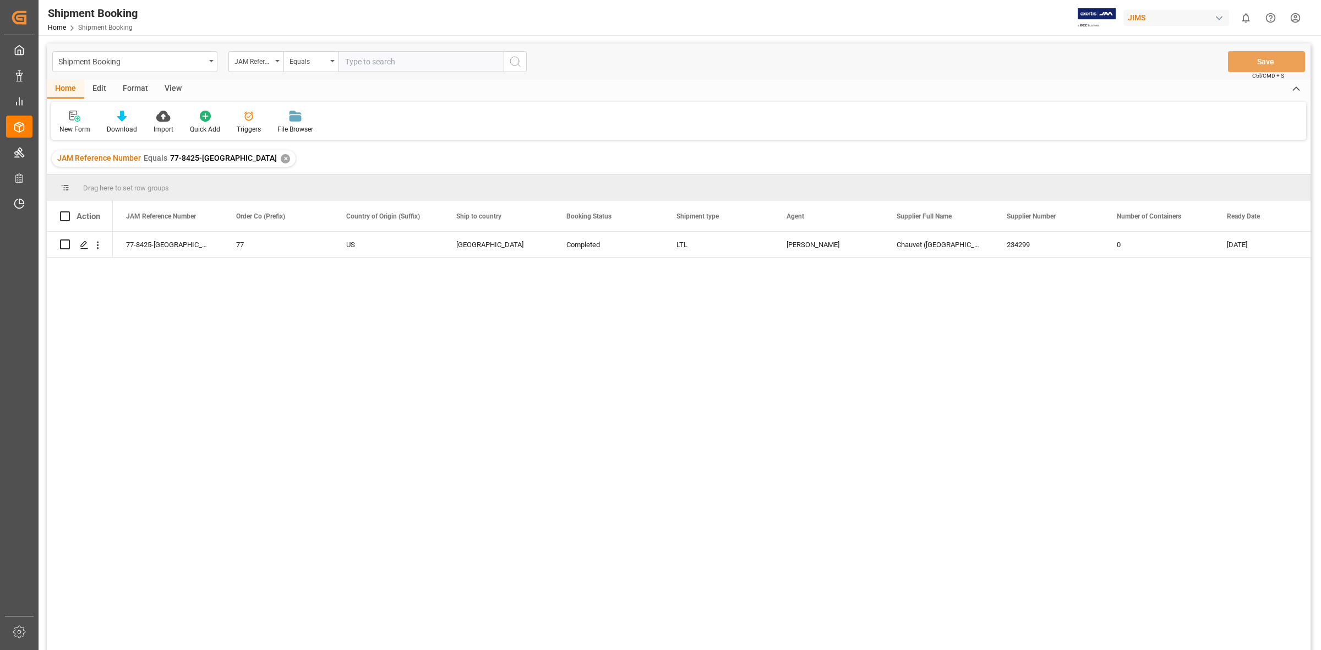
drag, startPoint x: 387, startPoint y: 439, endPoint x: 348, endPoint y: 417, distance: 44.1
click at [367, 428] on div "77-8425-US 77 US [GEOGRAPHIC_DATA] Completed LTL [PERSON_NAME] ([GEOGRAPHIC_DAT…" at bounding box center [712, 445] width 1198 height 426
drag, startPoint x: 255, startPoint y: 323, endPoint x: 123, endPoint y: 268, distance: 143.2
click at [249, 319] on div "77-8425-US 77 US [GEOGRAPHIC_DATA] Completed LTL [PERSON_NAME] ([GEOGRAPHIC_DAT…" at bounding box center [712, 445] width 1198 height 426
click at [85, 243] on icon "Press SPACE to select this row." at bounding box center [84, 245] width 9 height 9
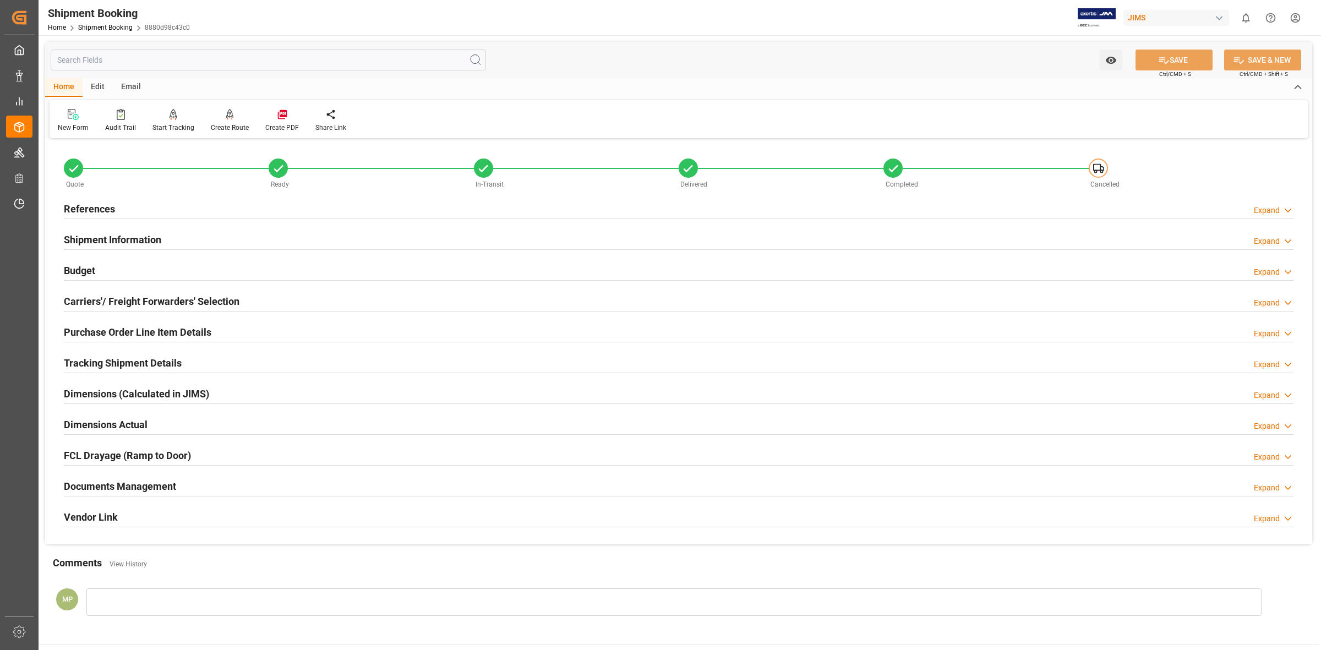
click at [1261, 493] on div "Expand" at bounding box center [1267, 488] width 26 height 12
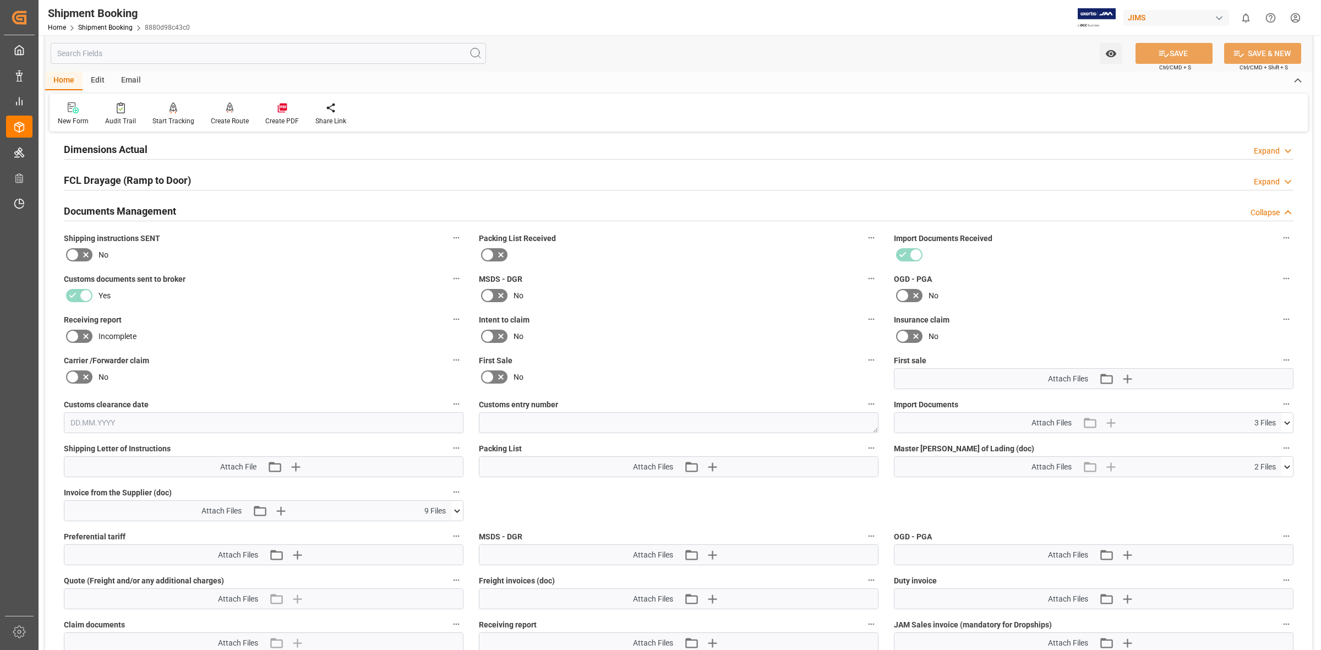
scroll to position [344, 0]
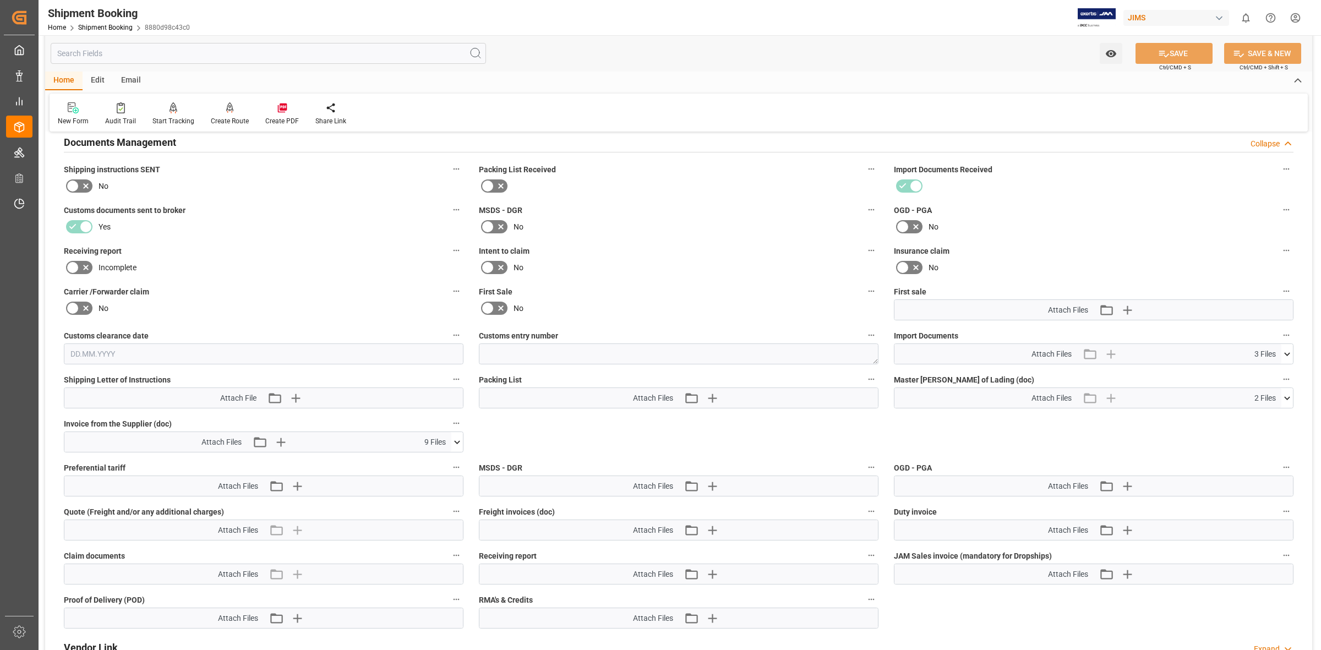
click at [458, 437] on icon at bounding box center [458, 443] width 12 height 12
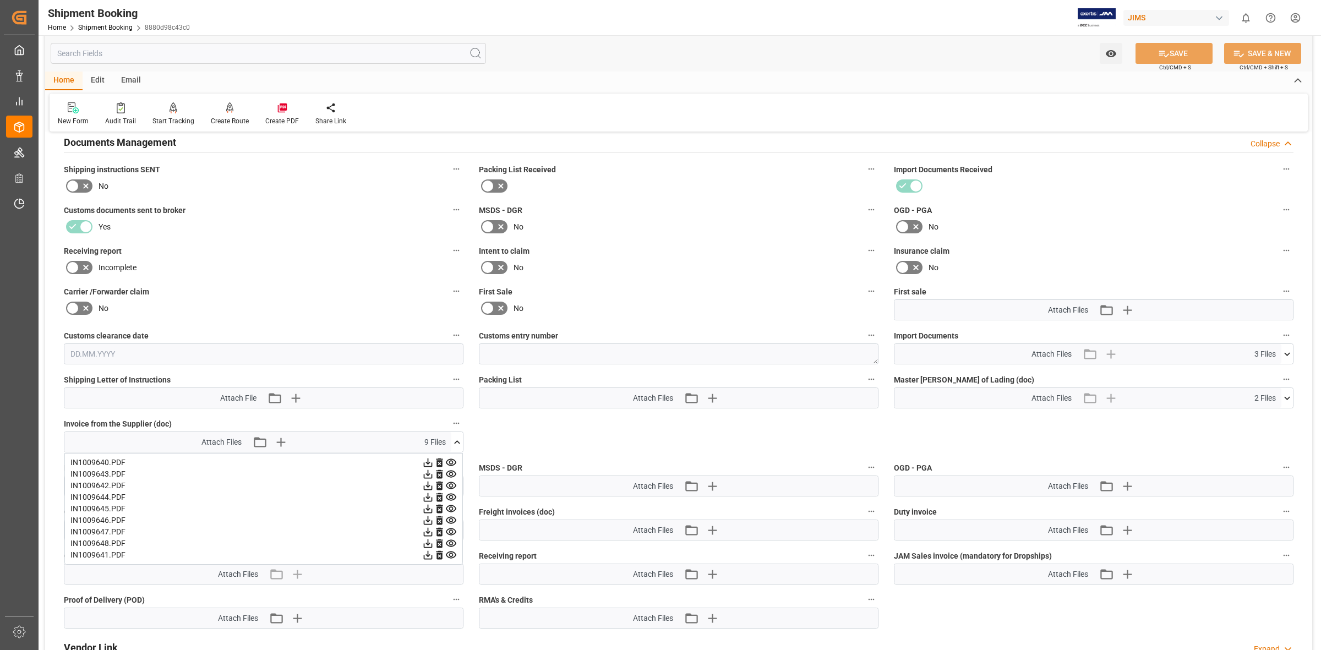
click at [425, 463] on icon at bounding box center [428, 463] width 12 height 12
click at [428, 472] on icon at bounding box center [428, 475] width 12 height 12
click at [427, 485] on icon at bounding box center [428, 486] width 9 height 9
click at [428, 505] on icon at bounding box center [428, 509] width 9 height 9
click at [429, 496] on icon at bounding box center [428, 498] width 12 height 12
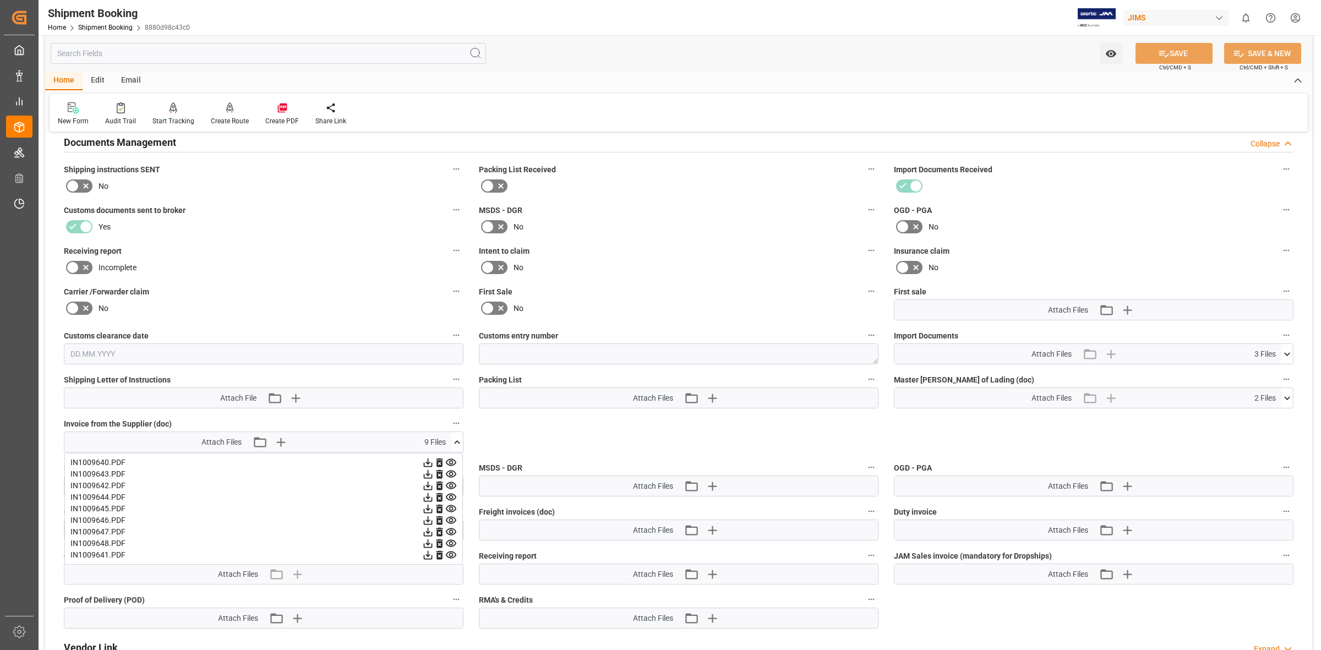
click at [428, 519] on icon at bounding box center [428, 520] width 9 height 9
click at [428, 532] on icon at bounding box center [428, 532] width 12 height 12
click at [428, 541] on icon at bounding box center [428, 544] width 9 height 9
click at [429, 541] on icon at bounding box center [428, 544] width 12 height 12
click at [428, 551] on icon at bounding box center [428, 555] width 9 height 9
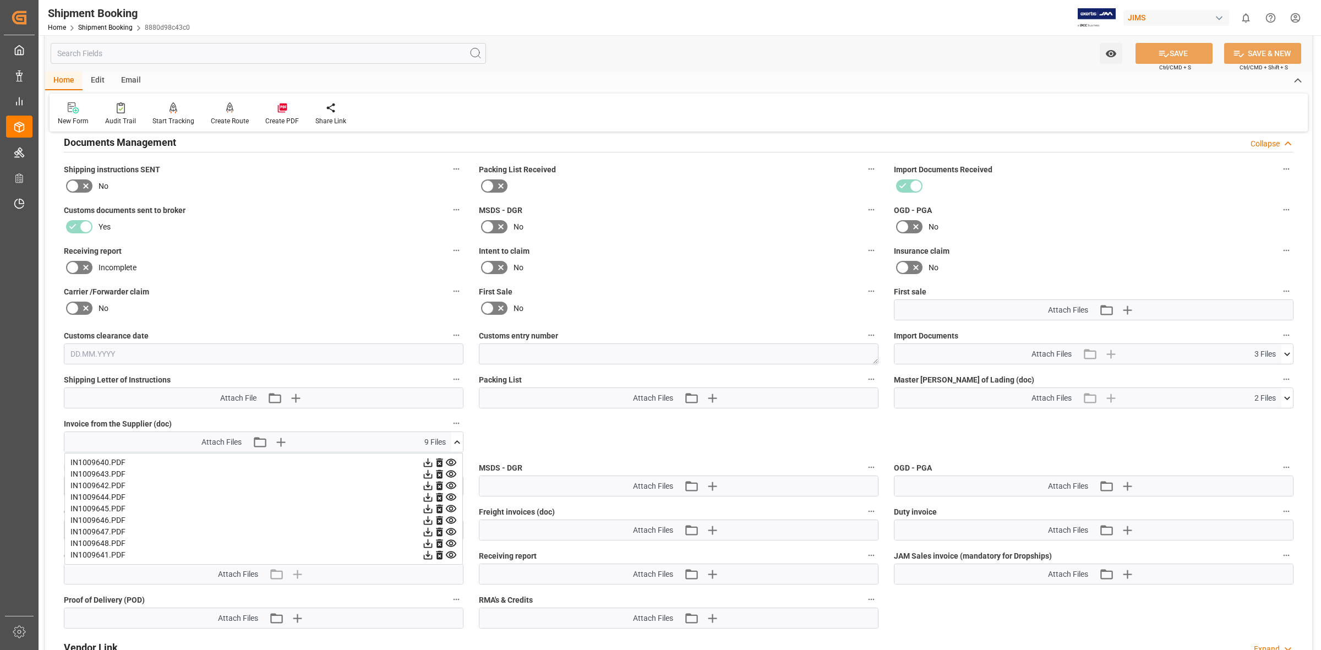
click at [427, 551] on icon at bounding box center [428, 555] width 9 height 9
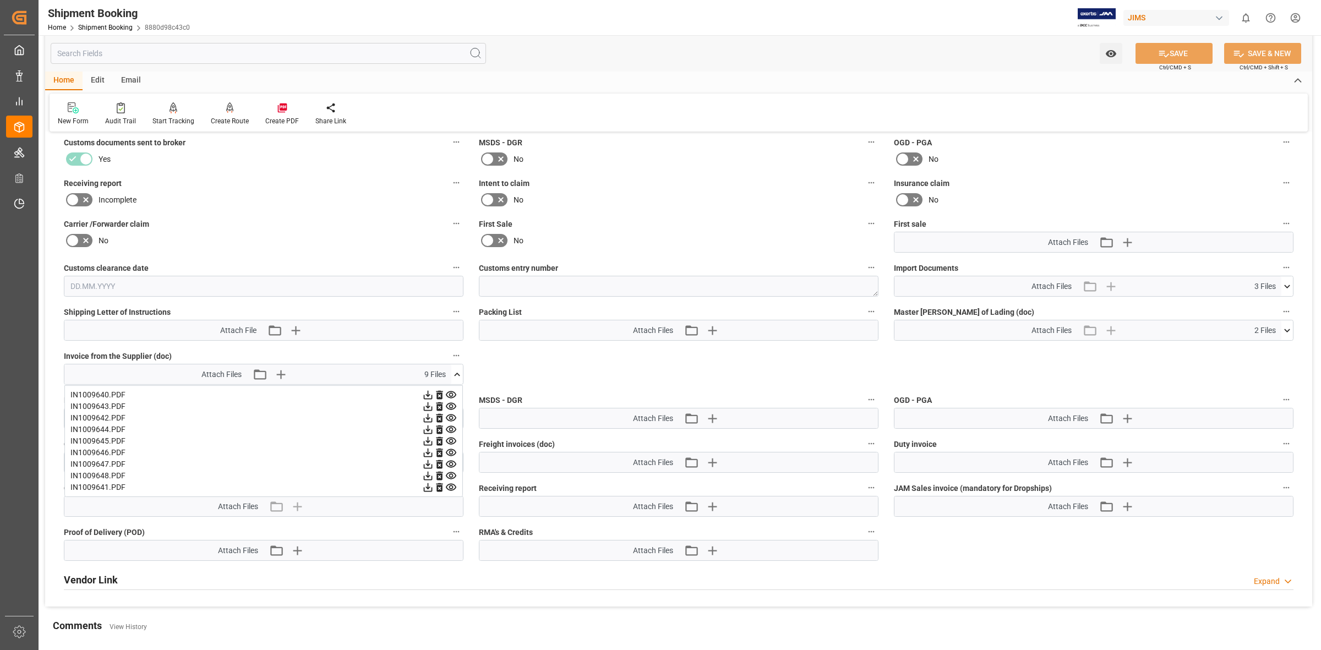
scroll to position [413, 0]
click at [1286, 328] on icon at bounding box center [1288, 329] width 6 height 3
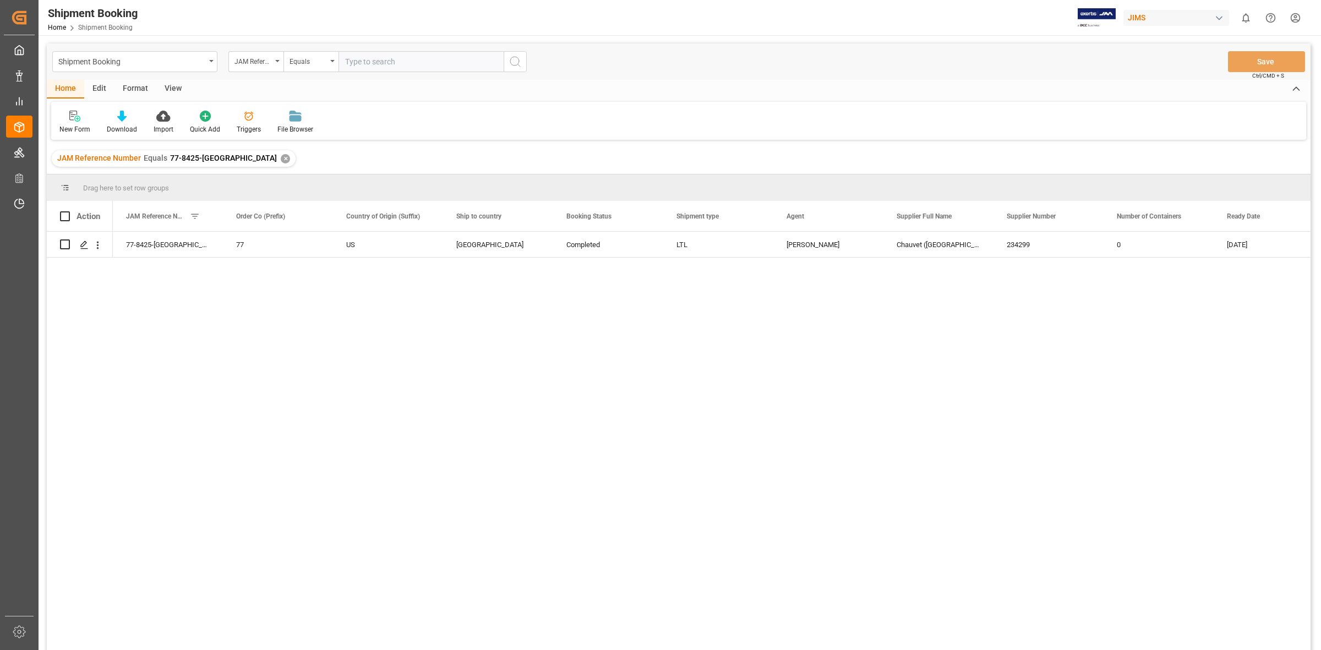
click at [281, 156] on div "✕" at bounding box center [285, 158] width 9 height 9
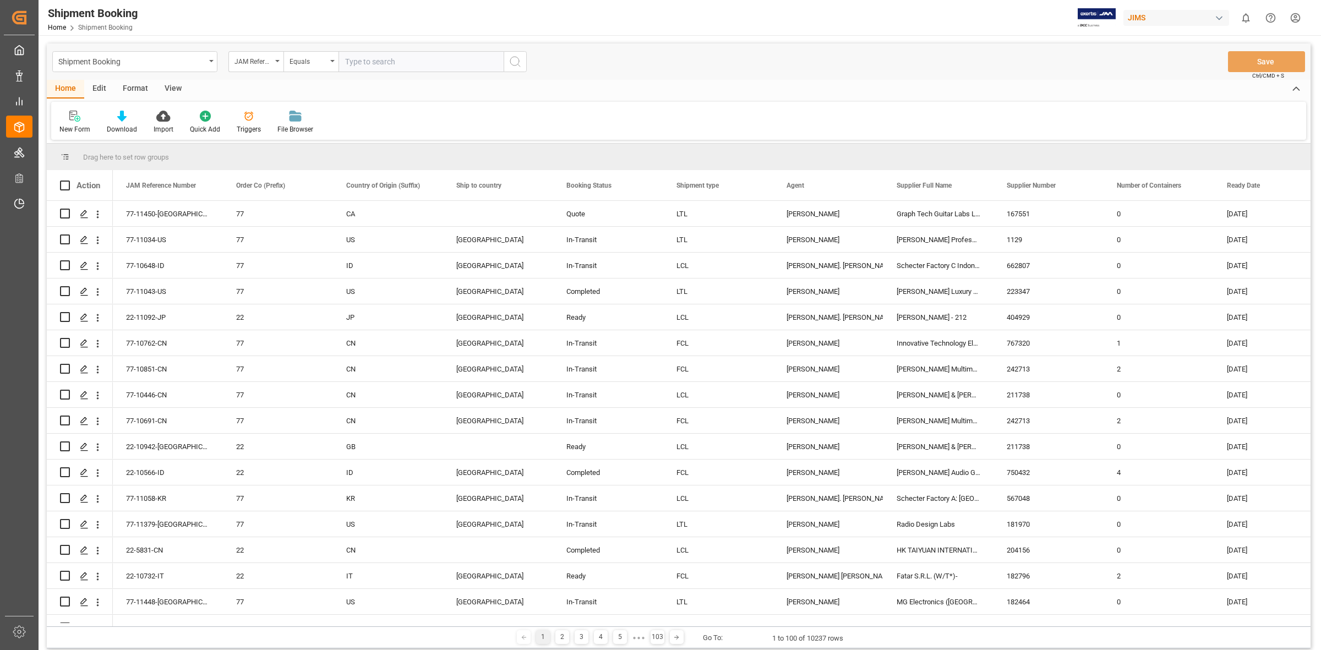
click at [361, 64] on input "text" at bounding box center [421, 61] width 165 height 21
type input "77-10146-CN"
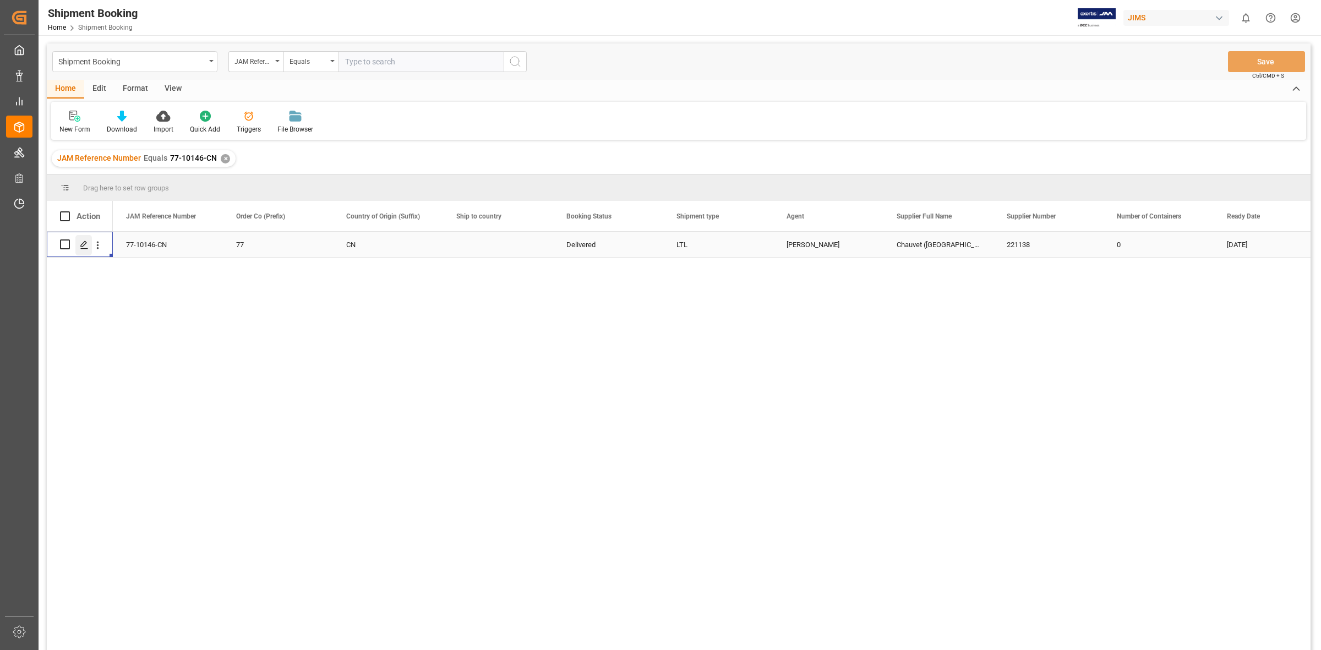
click at [84, 244] on icon "Press SPACE to select this row." at bounding box center [84, 245] width 9 height 9
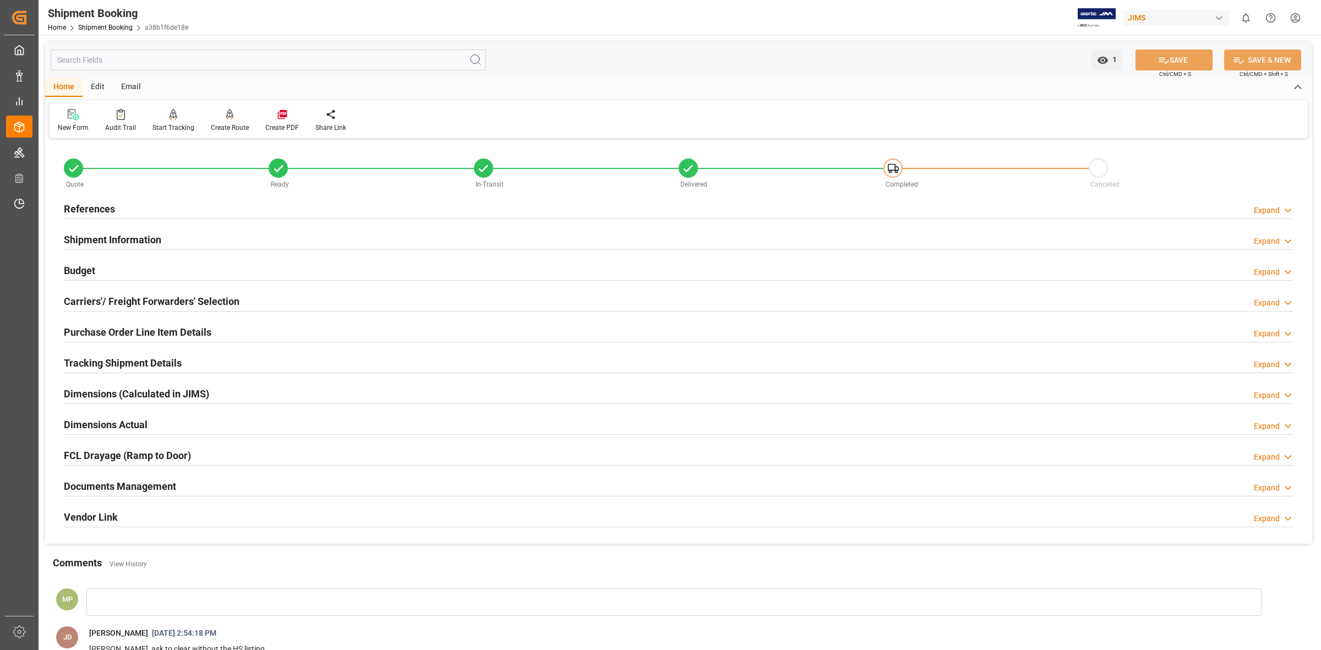
click at [259, 485] on div "Documents Management Expand" at bounding box center [679, 485] width 1230 height 21
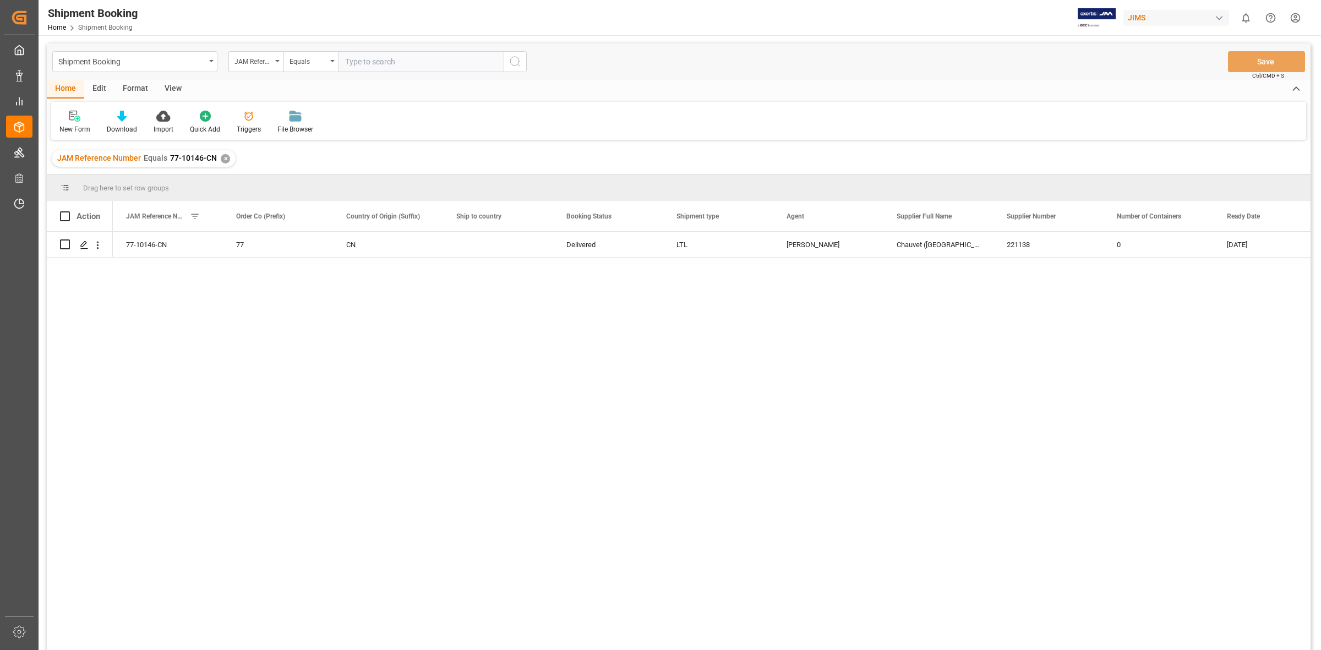
drag, startPoint x: 673, startPoint y: 421, endPoint x: 752, endPoint y: 367, distance: 95.5
click at [675, 418] on div "77-10146-CN 77 CN Delivered LTL [PERSON_NAME] ([GEOGRAPHIC_DATA]) 221138 0 [DAT…" at bounding box center [712, 445] width 1198 height 426
drag, startPoint x: 698, startPoint y: 469, endPoint x: 493, endPoint y: 400, distance: 215.9
click at [698, 469] on div "77-10146-CN 77 CN Delivered LTL [PERSON_NAME] ([GEOGRAPHIC_DATA]) 221138 0 [DAT…" at bounding box center [712, 445] width 1198 height 426
click at [691, 411] on div "77-10146-CN 77 CN Delivered LTL [PERSON_NAME] ([GEOGRAPHIC_DATA]) 221138 0 [DAT…" at bounding box center [712, 445] width 1198 height 426
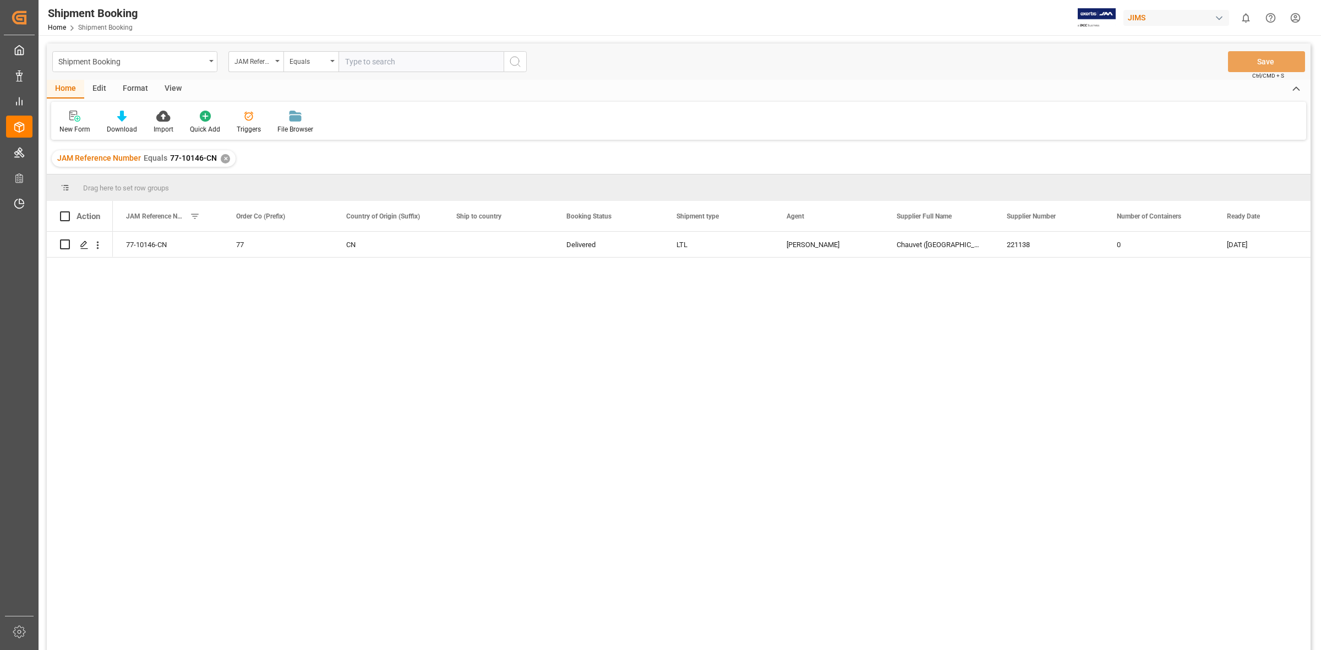
click at [706, 399] on div "77-10146-CN 77 CN Delivered LTL [PERSON_NAME] ([GEOGRAPHIC_DATA]) 221138 0 [DAT…" at bounding box center [712, 445] width 1198 height 426
